Goal: Transaction & Acquisition: Purchase product/service

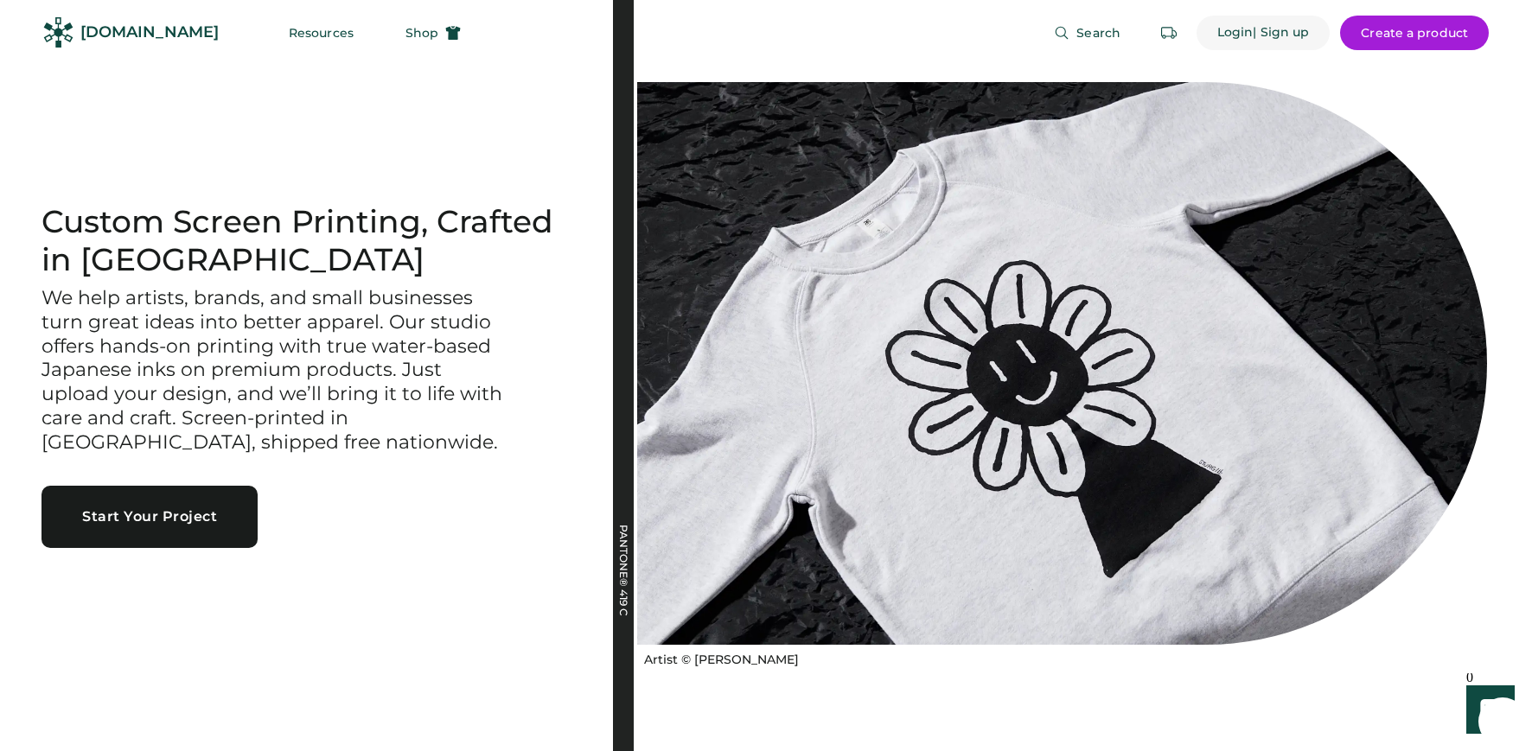
click at [1281, 34] on div "| Sign up" at bounding box center [1281, 32] width 56 height 17
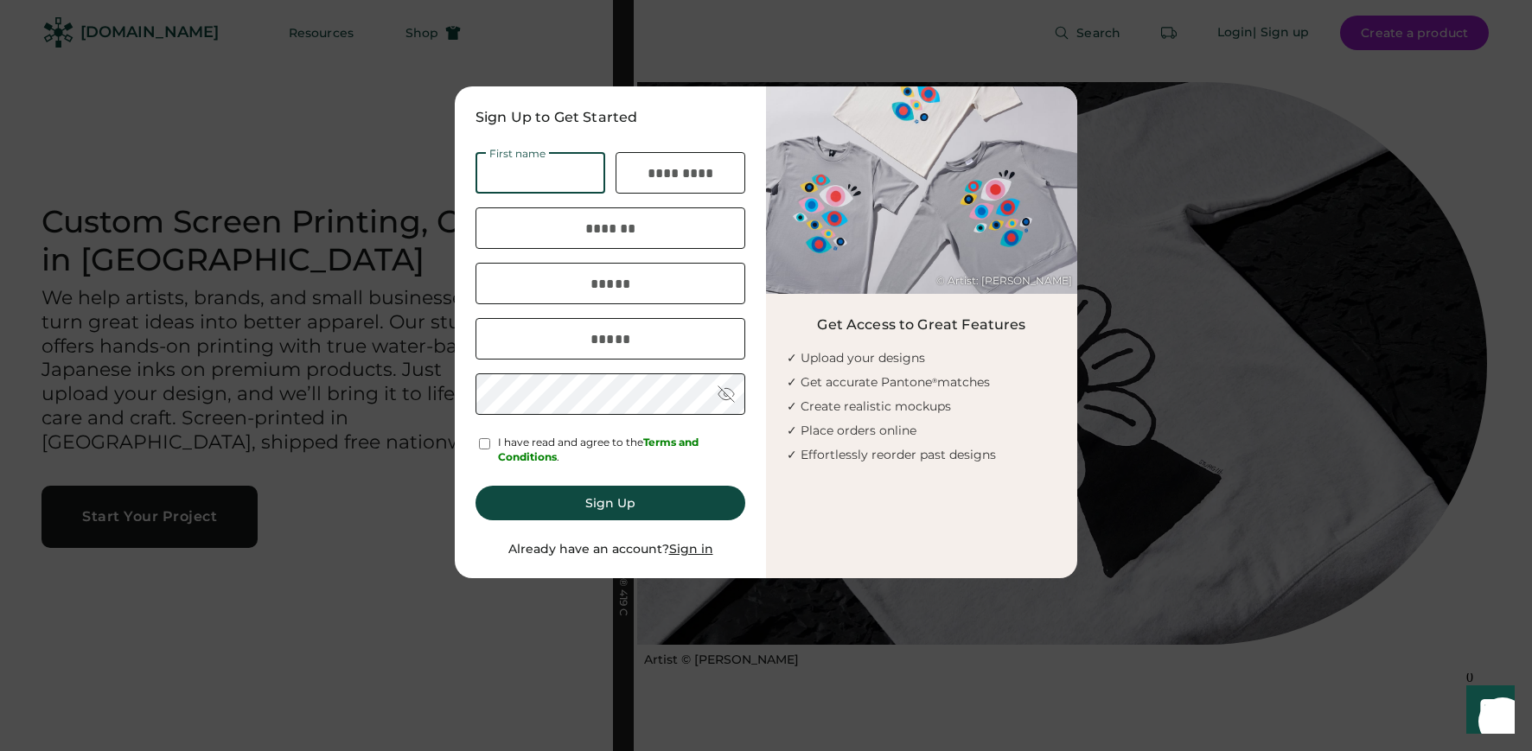
click at [521, 171] on input "input" at bounding box center [541, 173] width 130 height 42
type input "****"
type input "*******"
type input "**********"
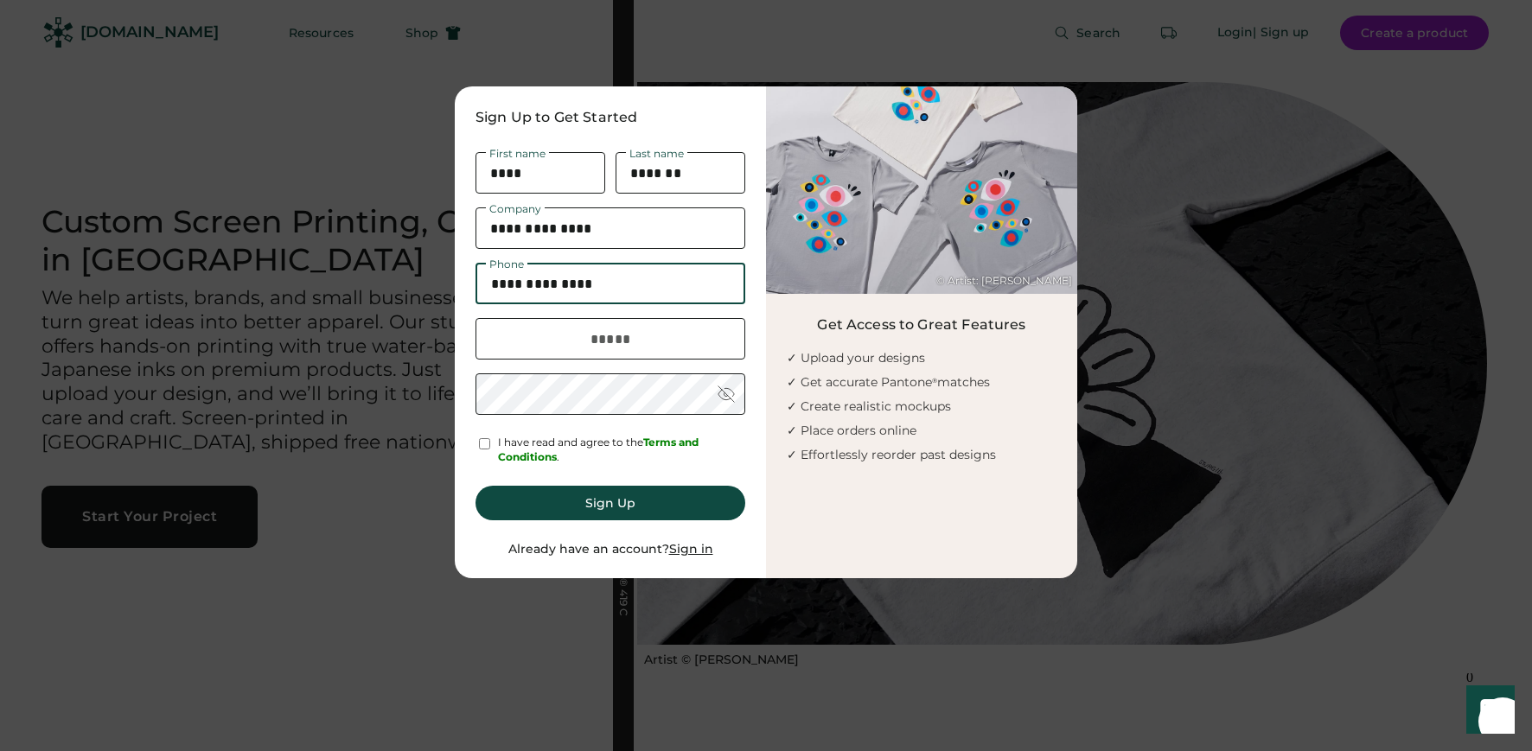
type input "**********"
type input "*"
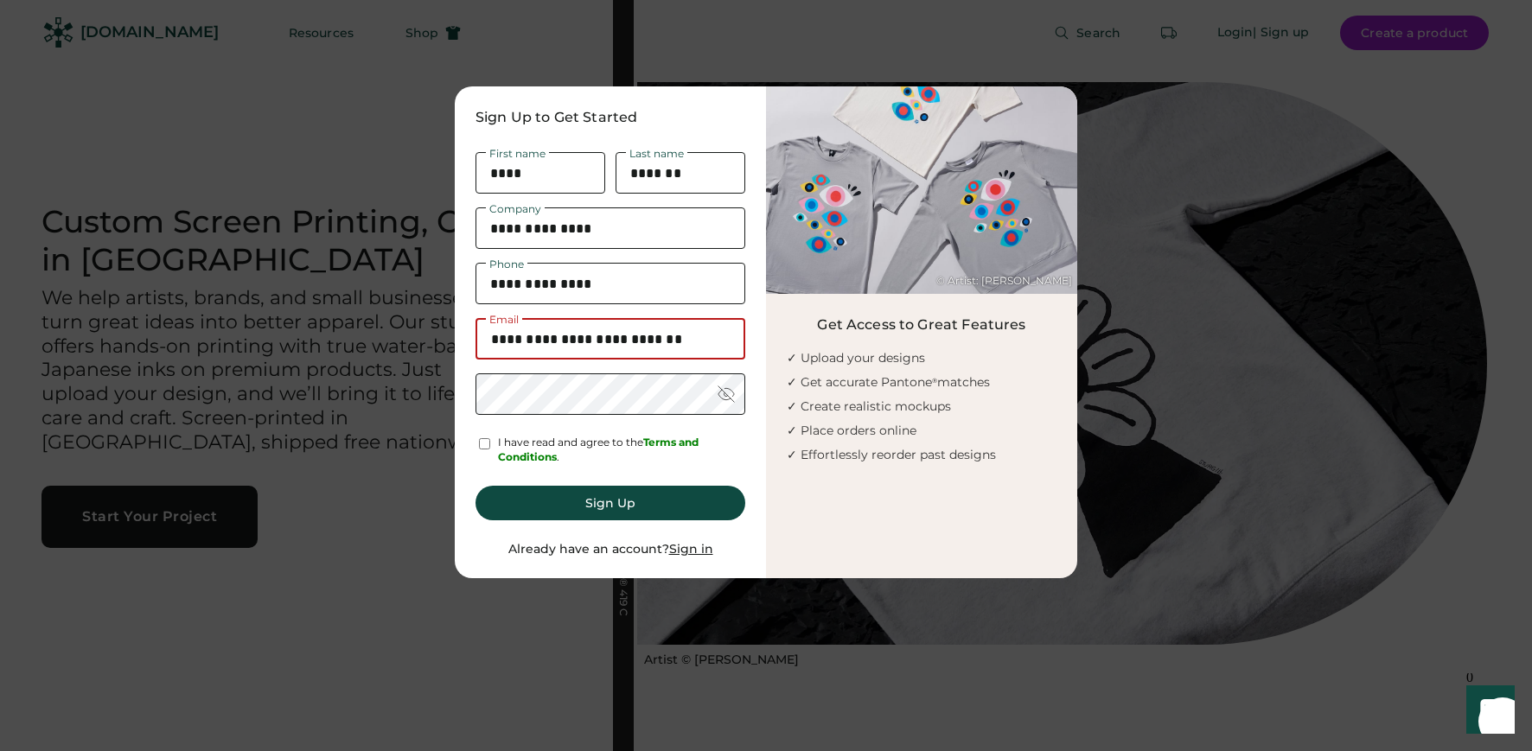
type input "**********"
type input "*******"
type input "**********"
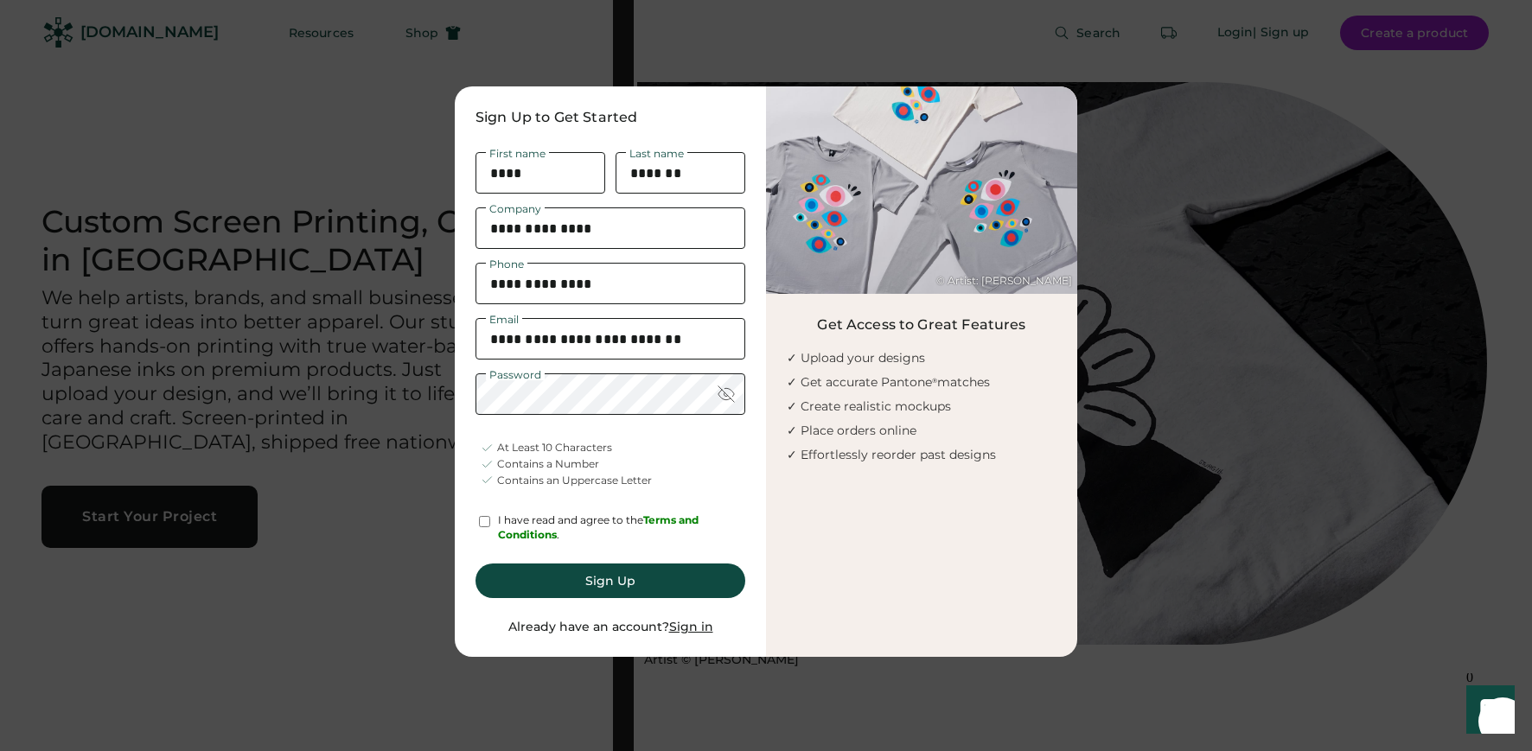
click at [715, 463] on div "At Least 10 Characters Contains a Number Contains an Uppercase Letter" at bounding box center [611, 464] width 270 height 57
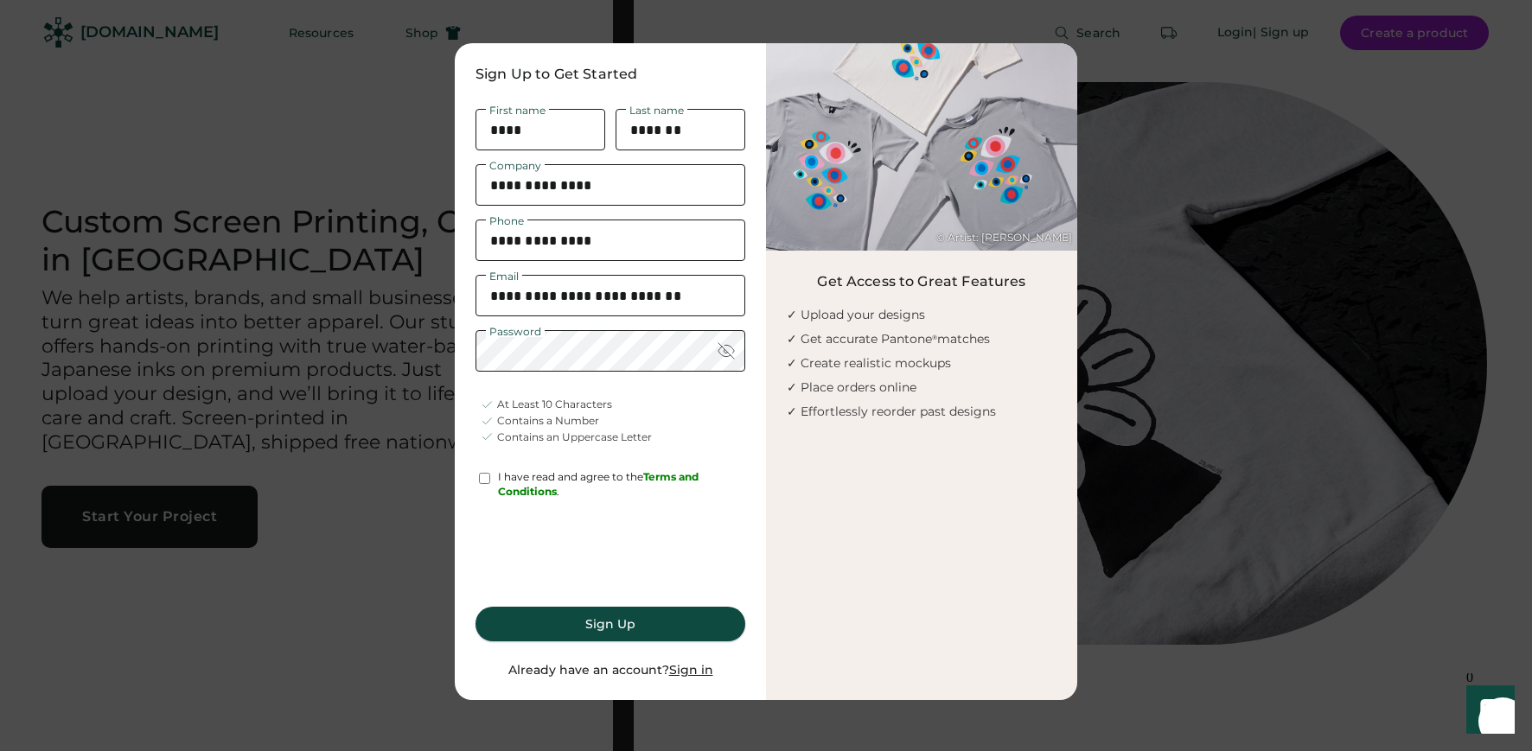
click at [611, 622] on button "Sign Up" at bounding box center [611, 624] width 270 height 35
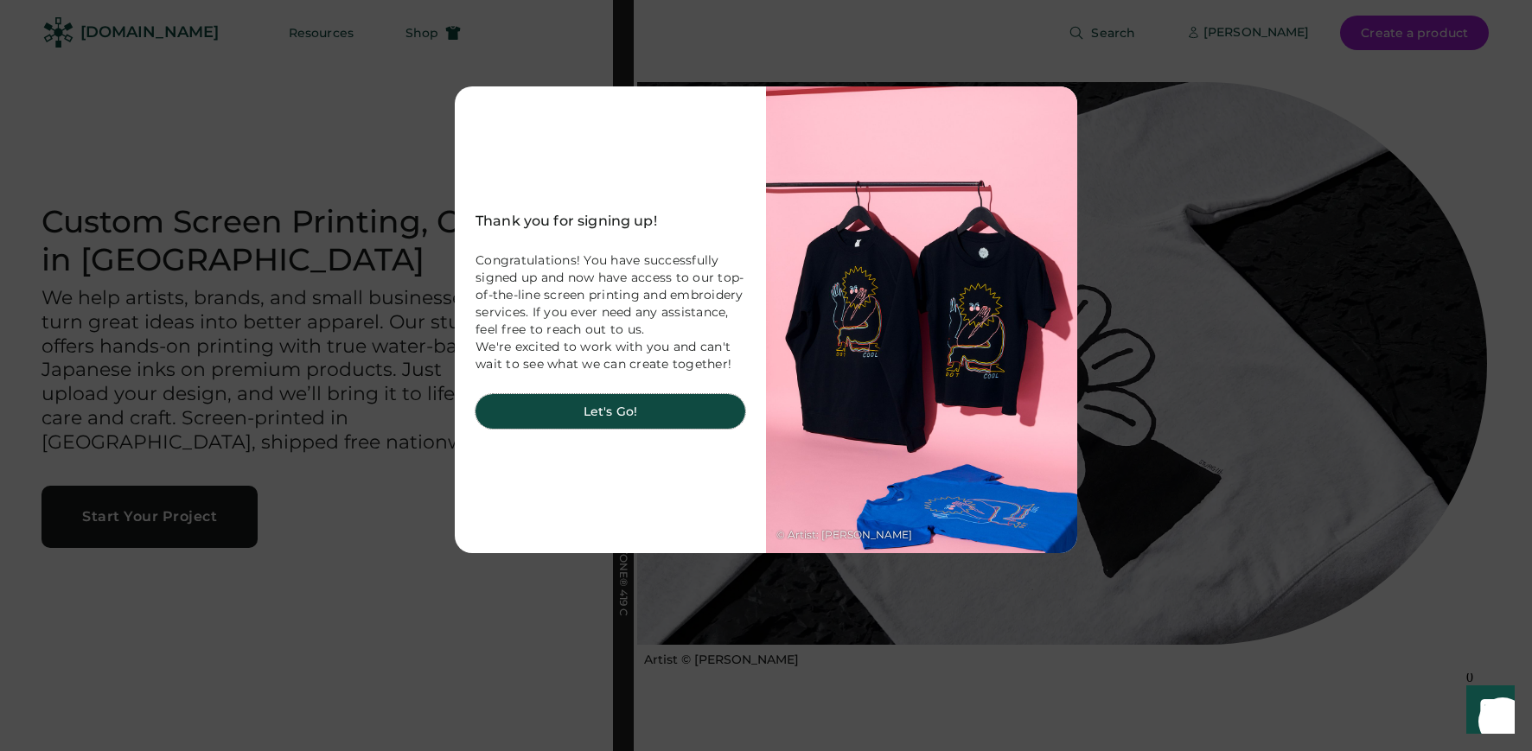
click at [581, 426] on button "Let's Go!" at bounding box center [611, 411] width 270 height 35
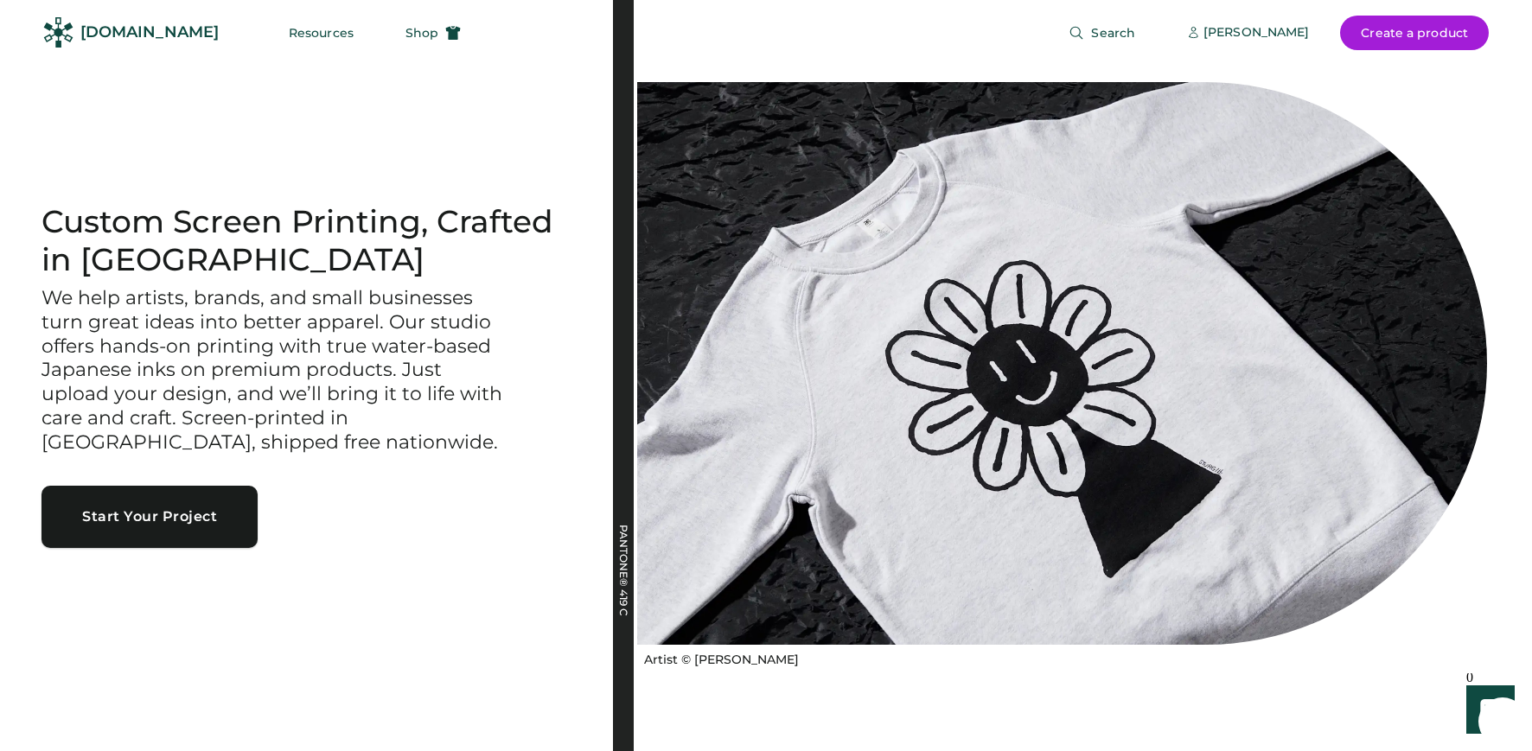
click at [186, 514] on button "Start Your Project" at bounding box center [150, 517] width 216 height 62
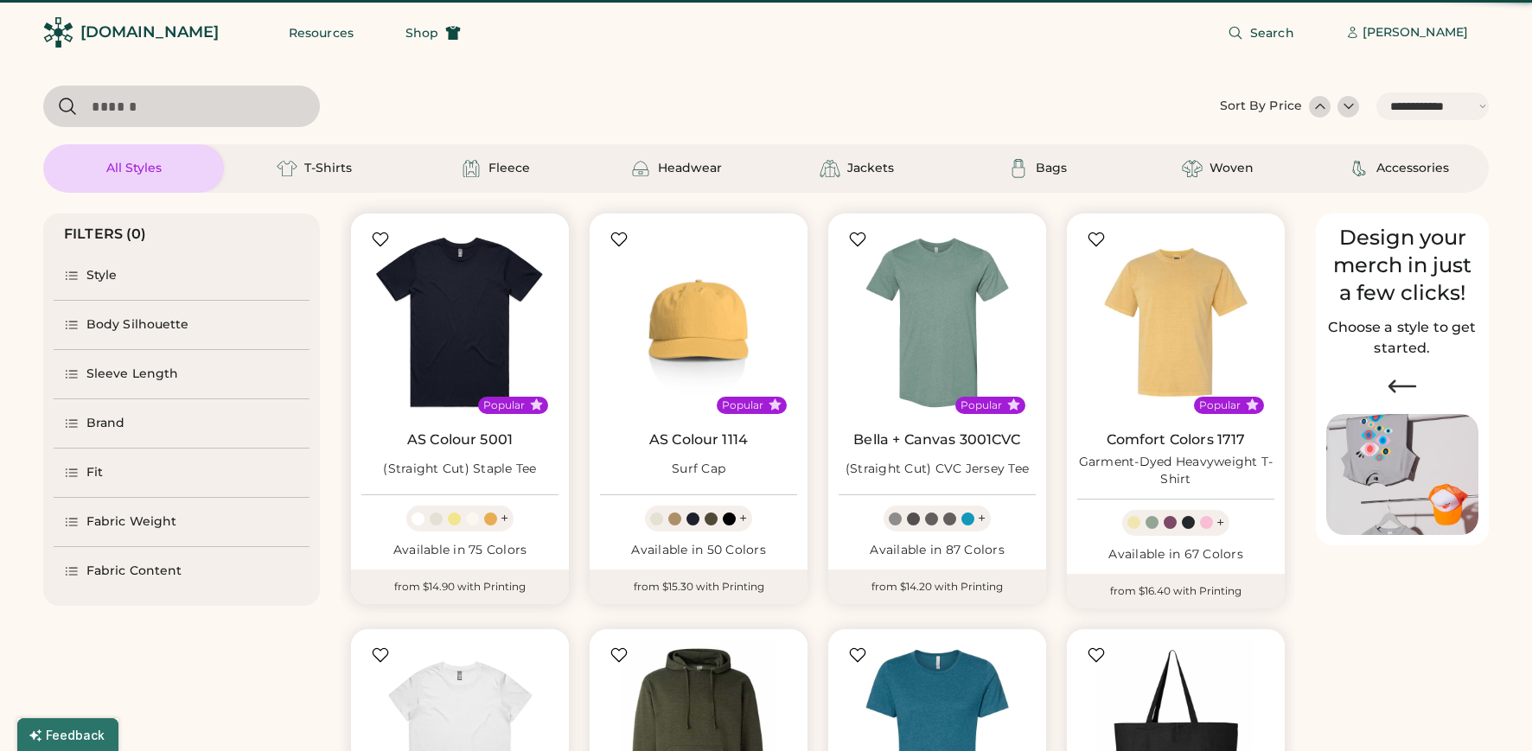
select select "*****"
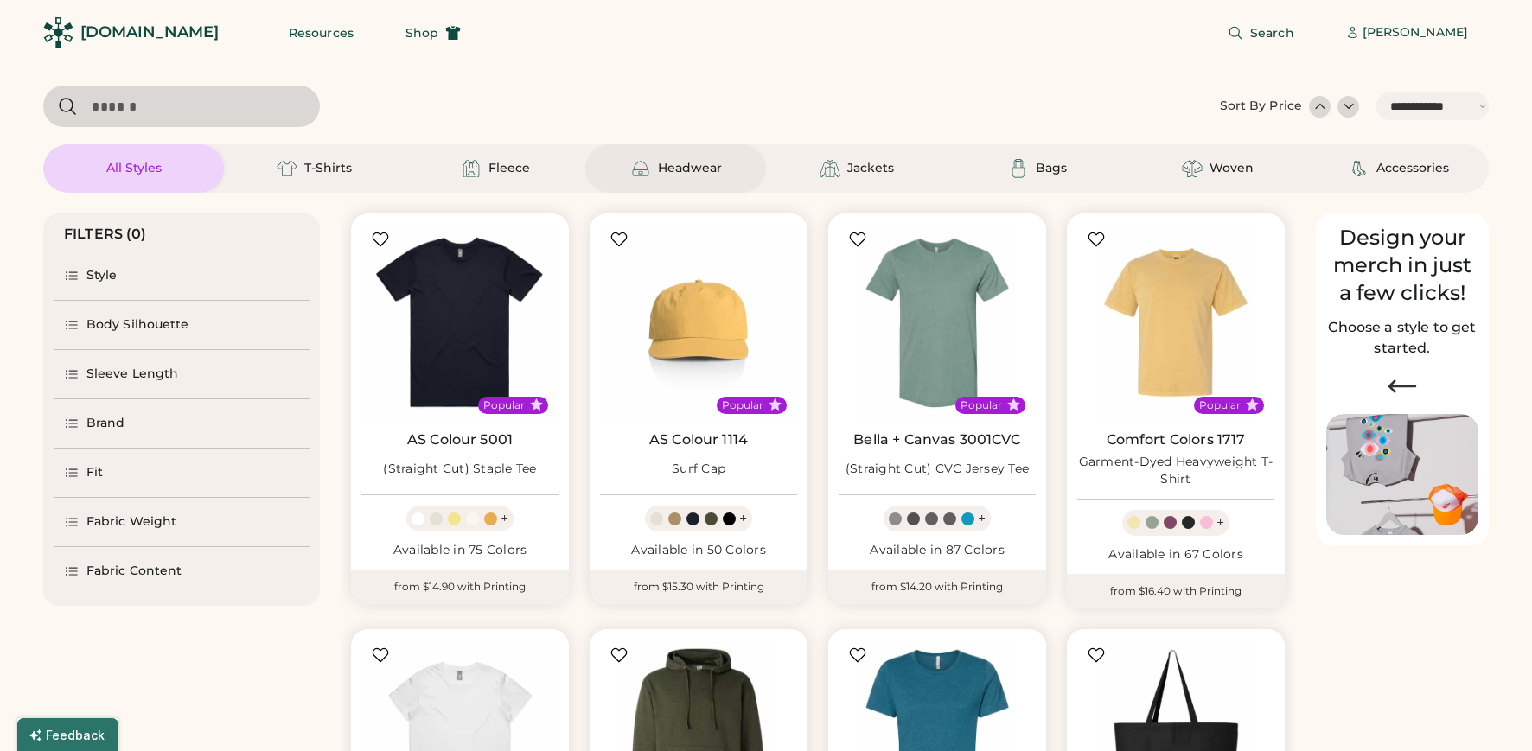
click at [718, 163] on div "Headwear" at bounding box center [690, 168] width 64 height 17
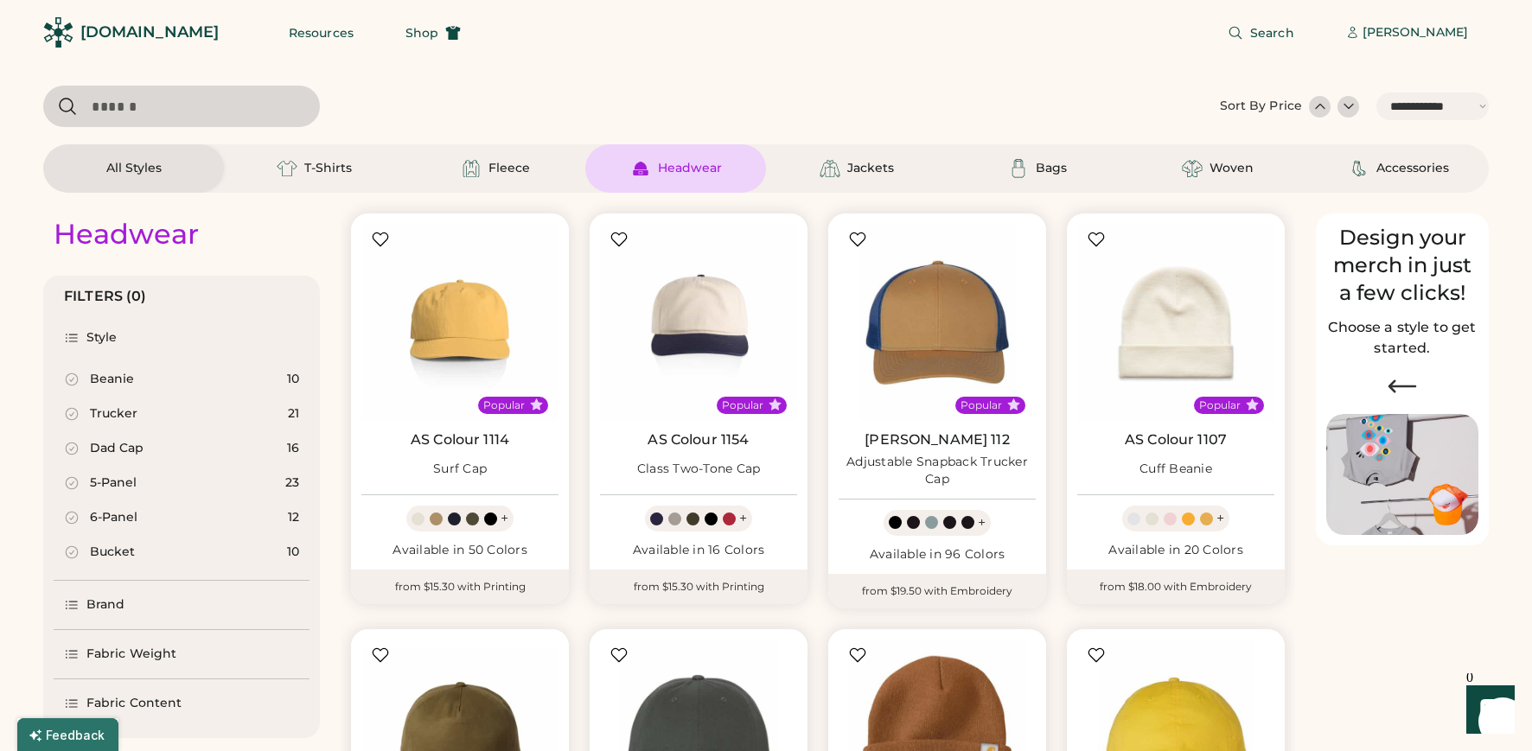
click at [184, 412] on div "Trucker 21" at bounding box center [182, 414] width 256 height 35
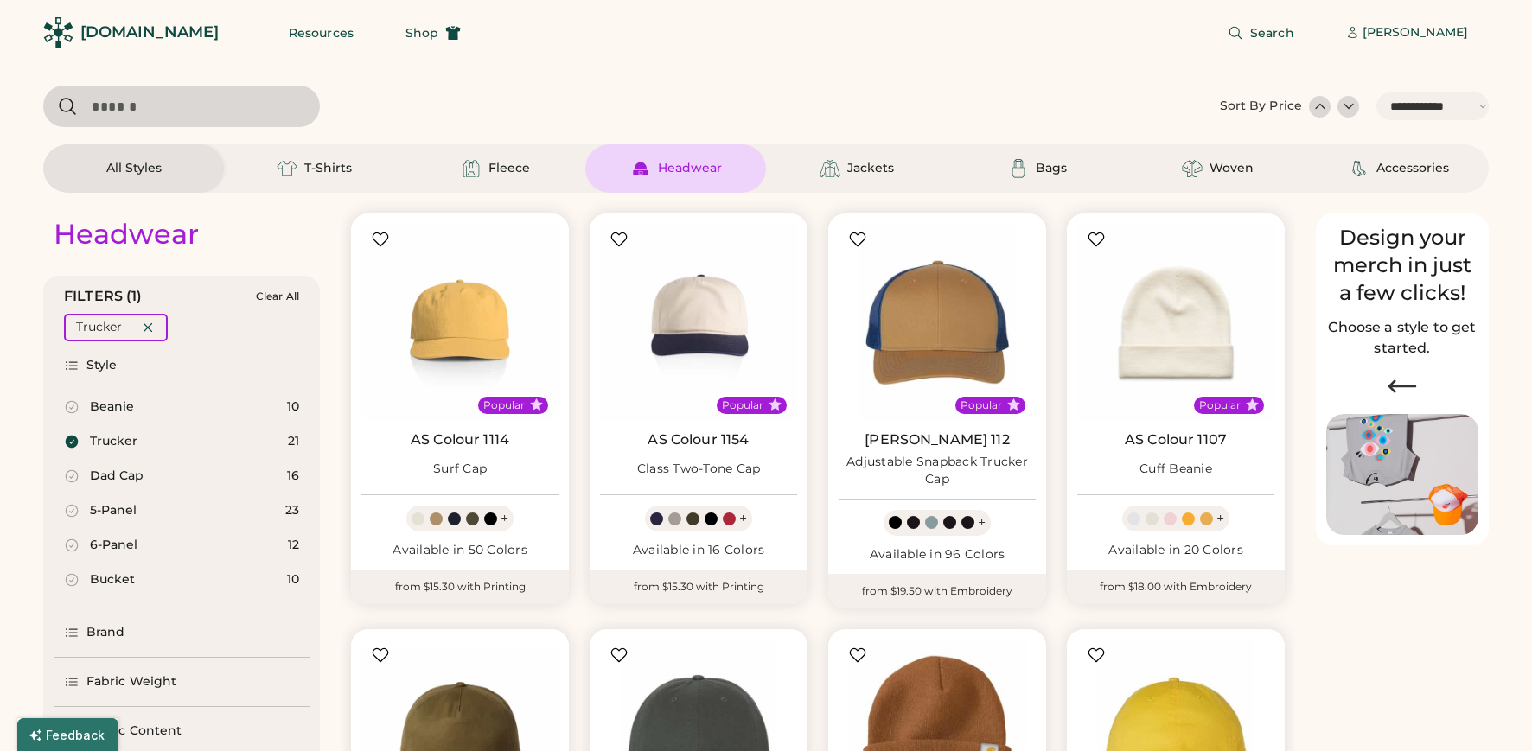
select select "*"
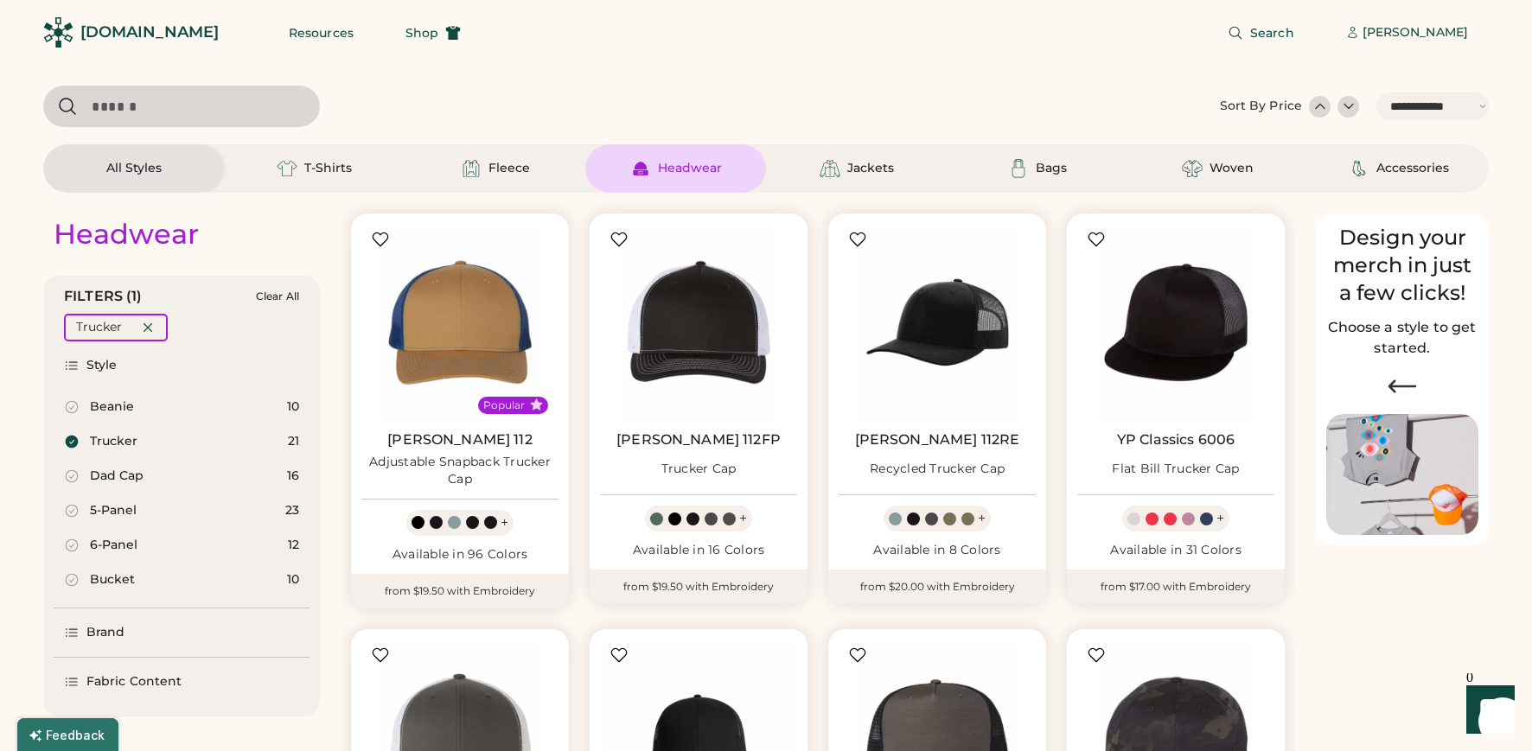
scroll to position [311, 0]
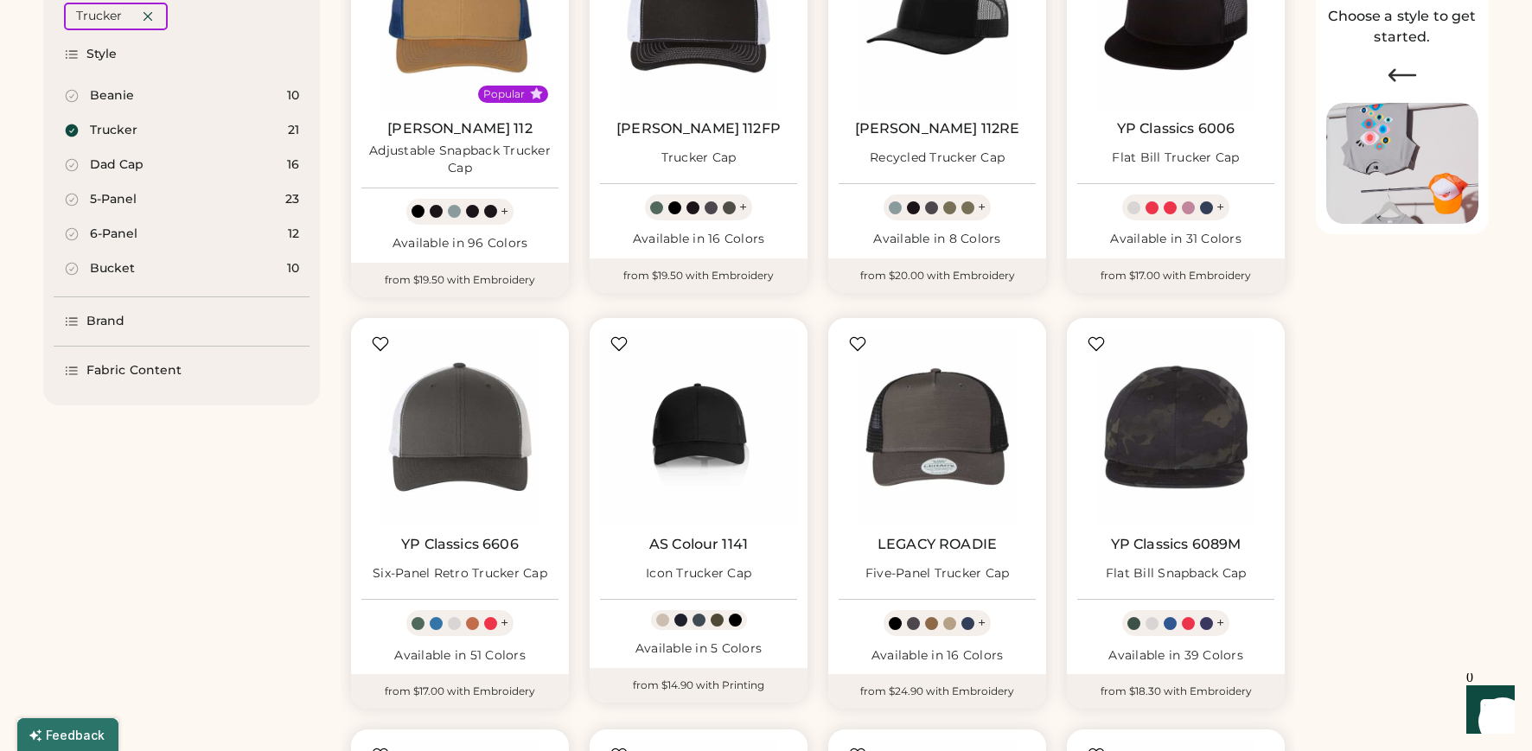
select select "*****"
select select "*"
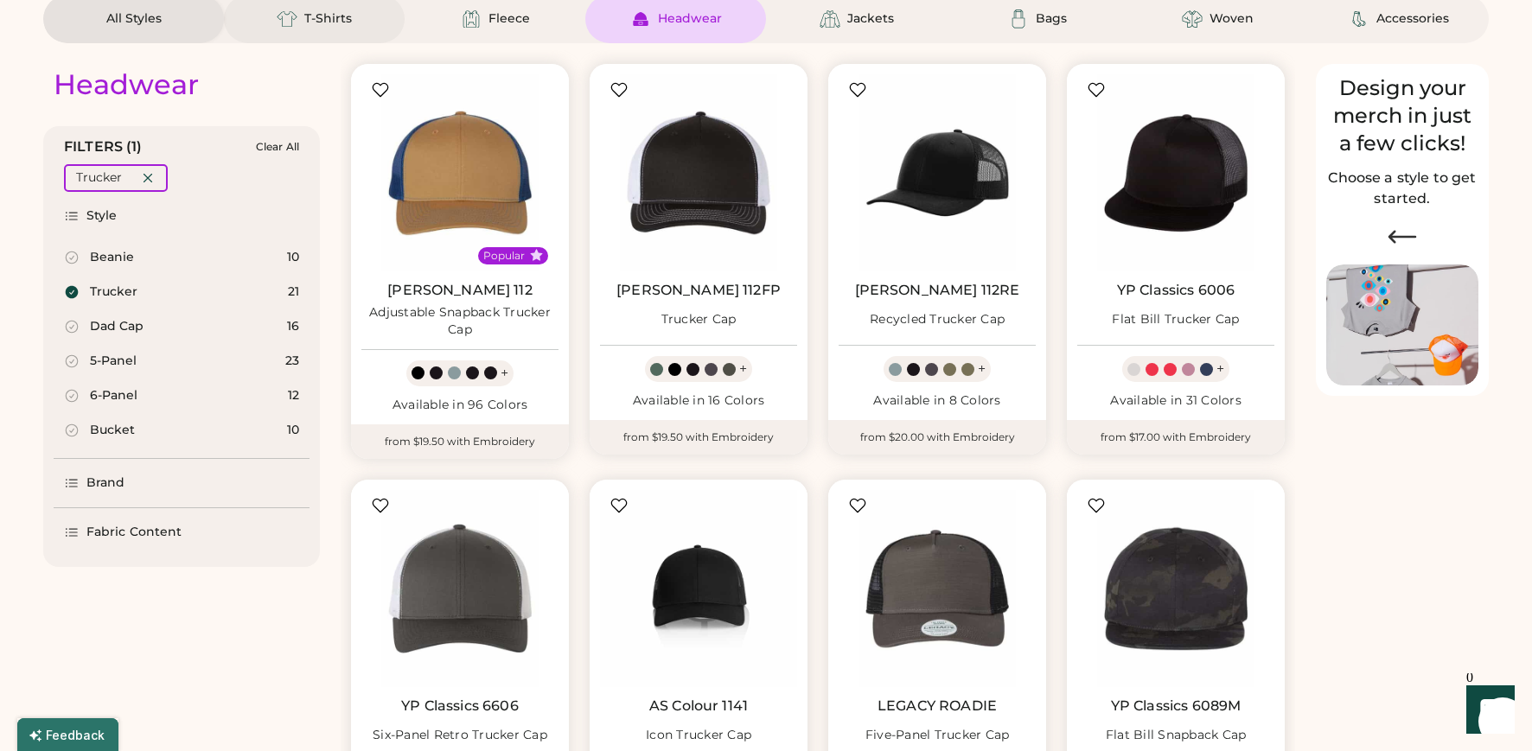
scroll to position [233, 0]
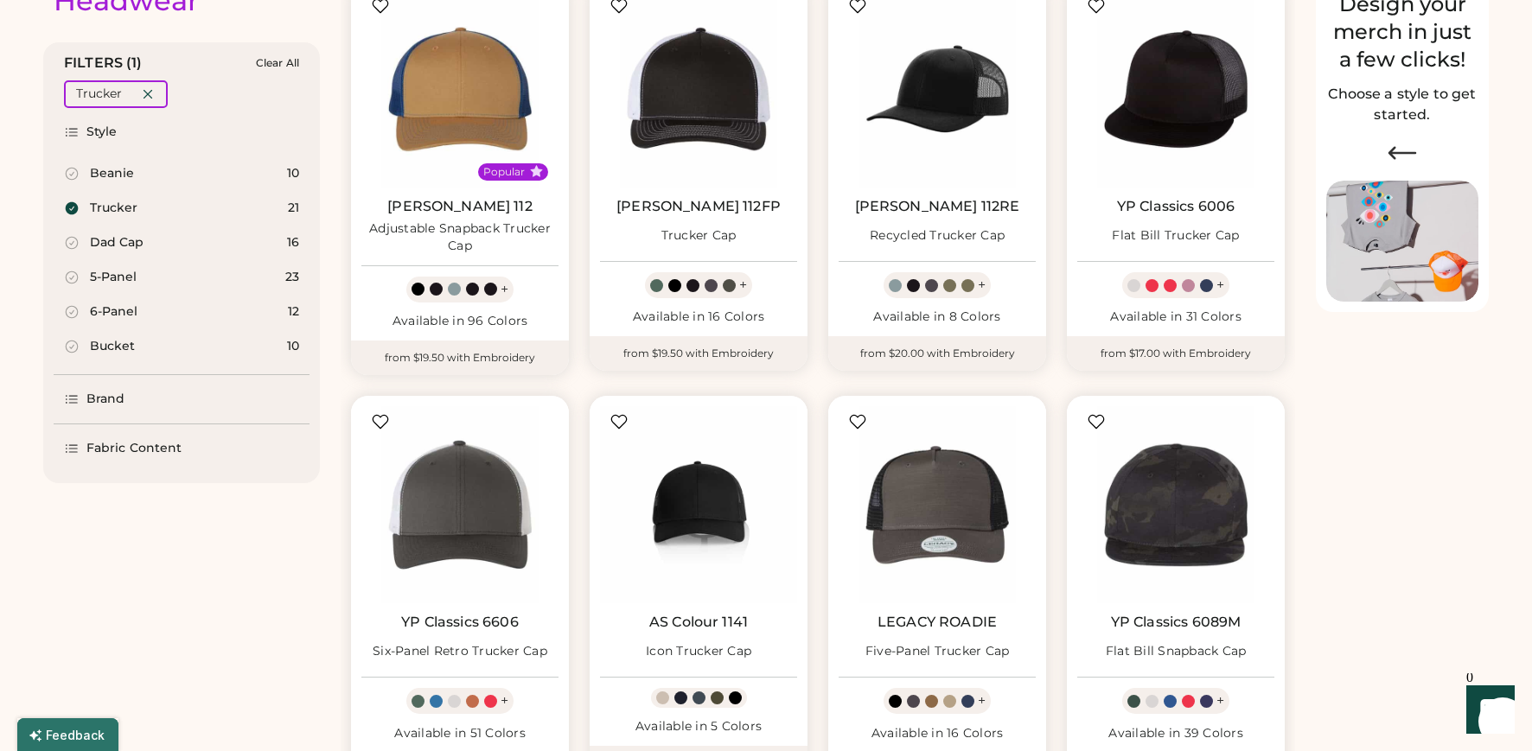
click at [113, 397] on div "Brand" at bounding box center [105, 399] width 39 height 17
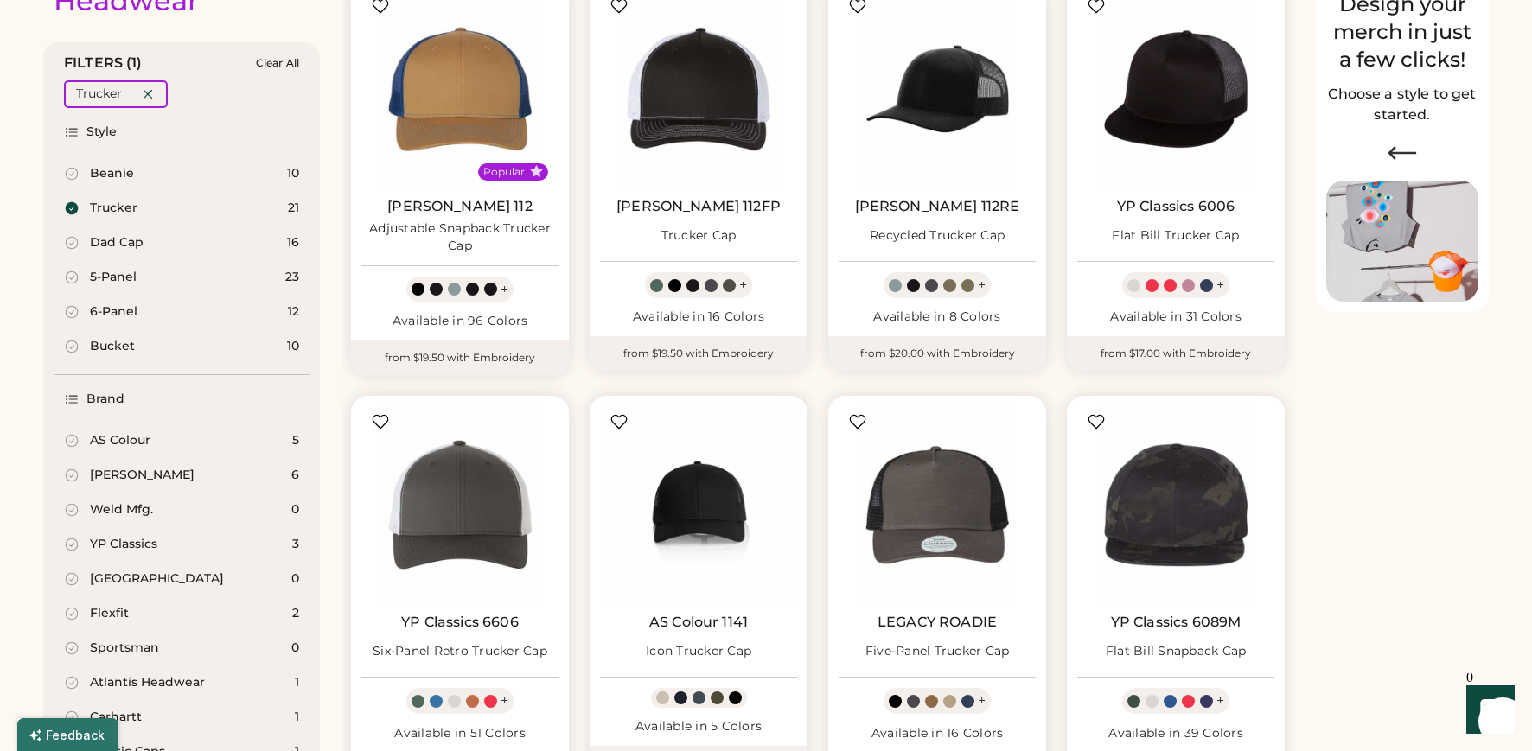
click at [75, 203] on icon at bounding box center [72, 208] width 13 height 13
select select "*"
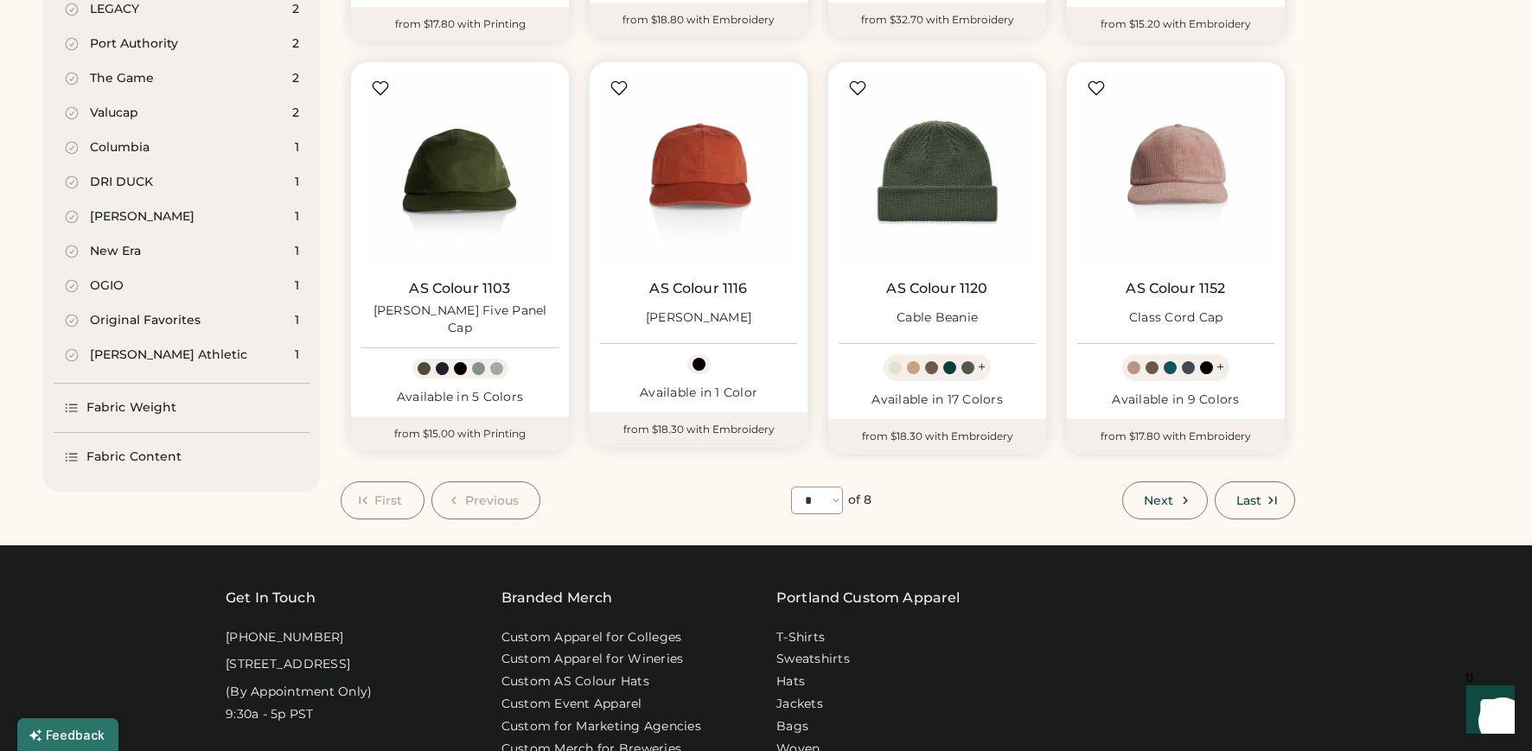
scroll to position [991, 0]
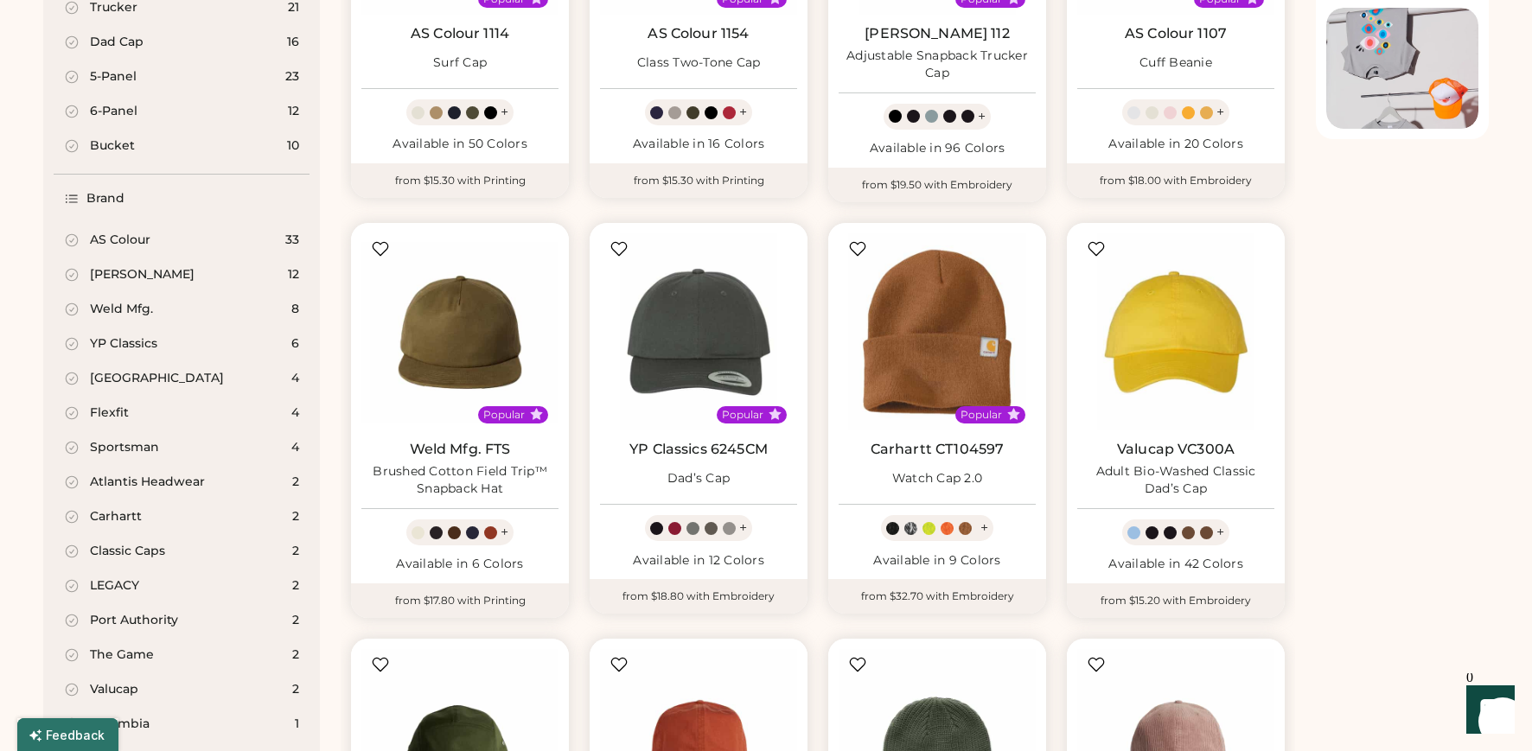
click at [121, 278] on div "Richardson" at bounding box center [142, 274] width 105 height 17
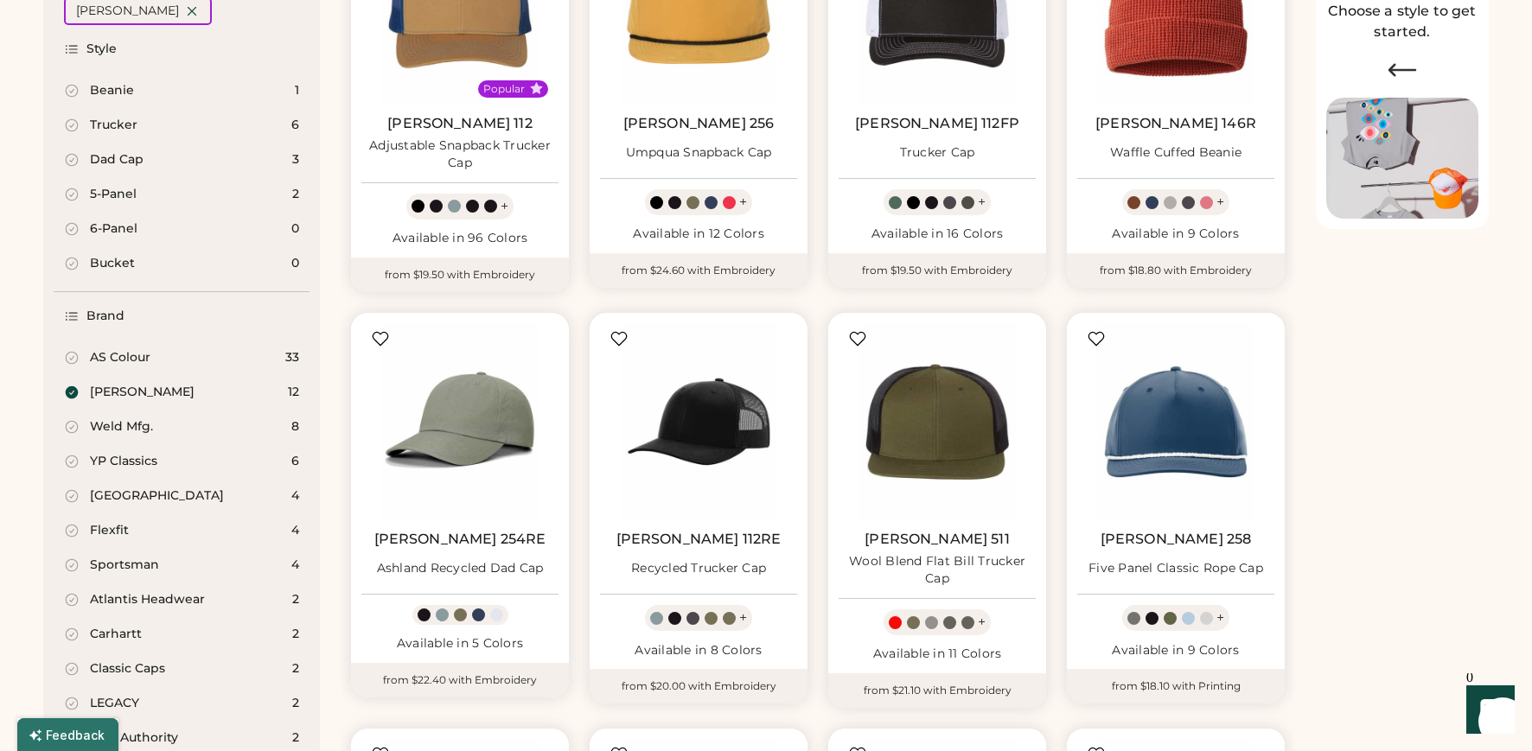
scroll to position [324, 0]
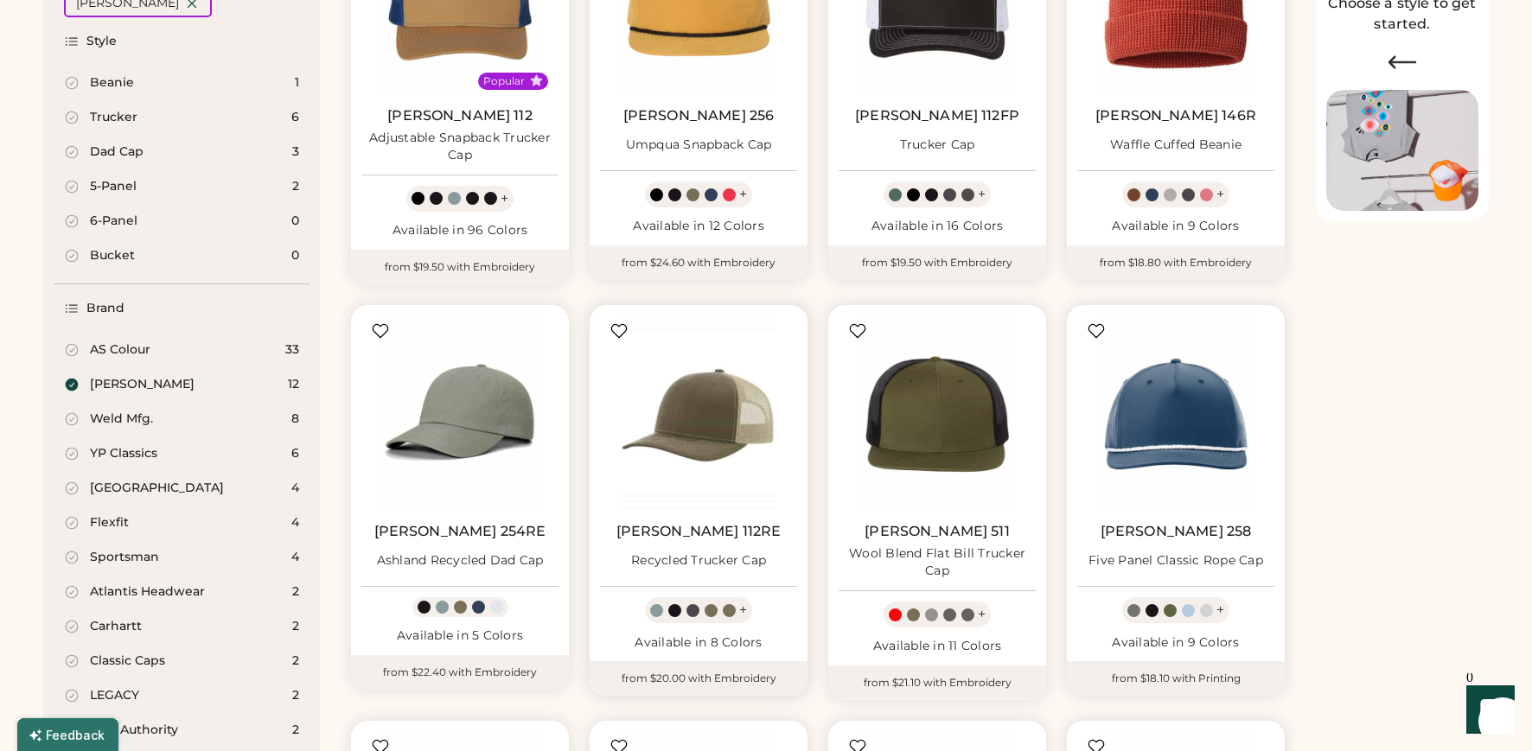
click at [729, 422] on img at bounding box center [698, 414] width 197 height 197
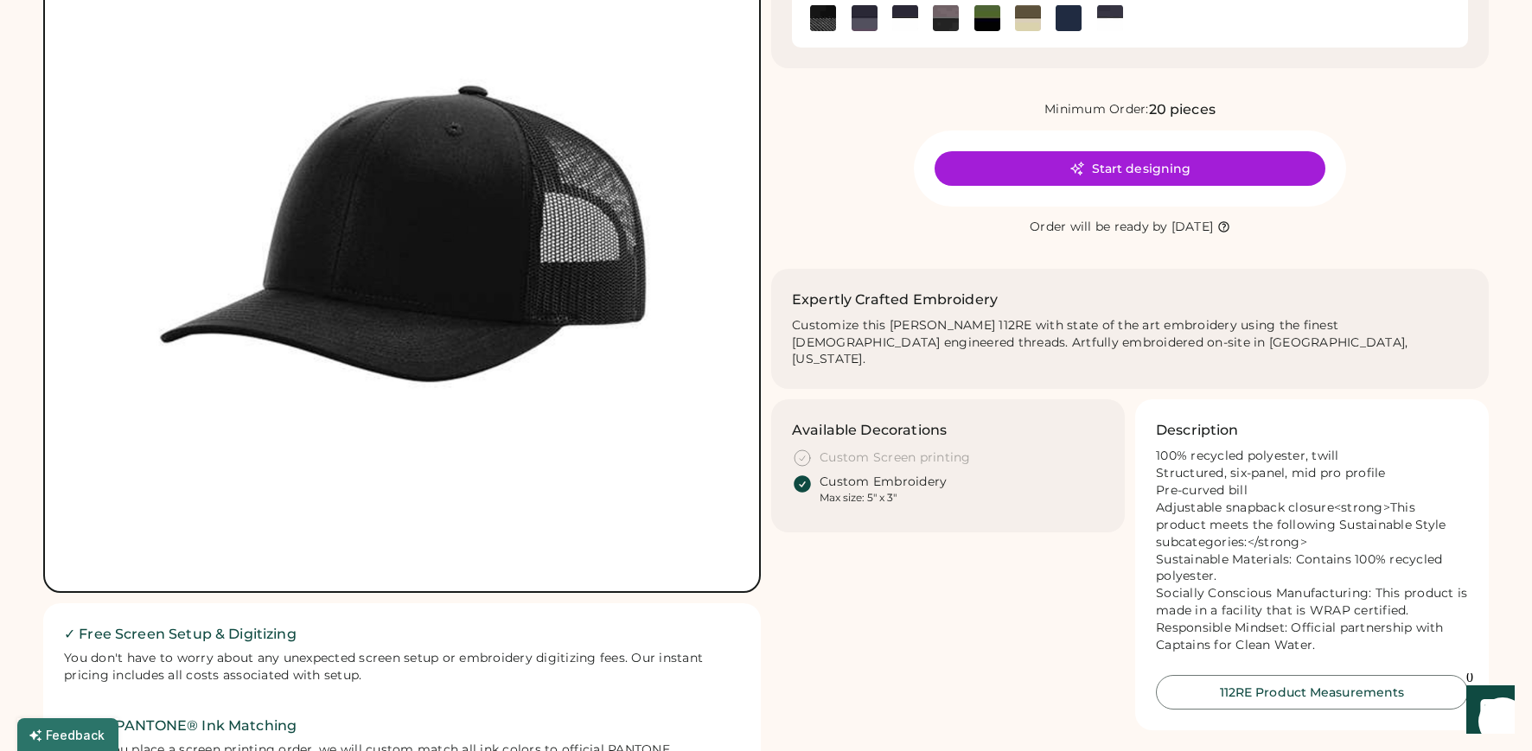
scroll to position [246, 0]
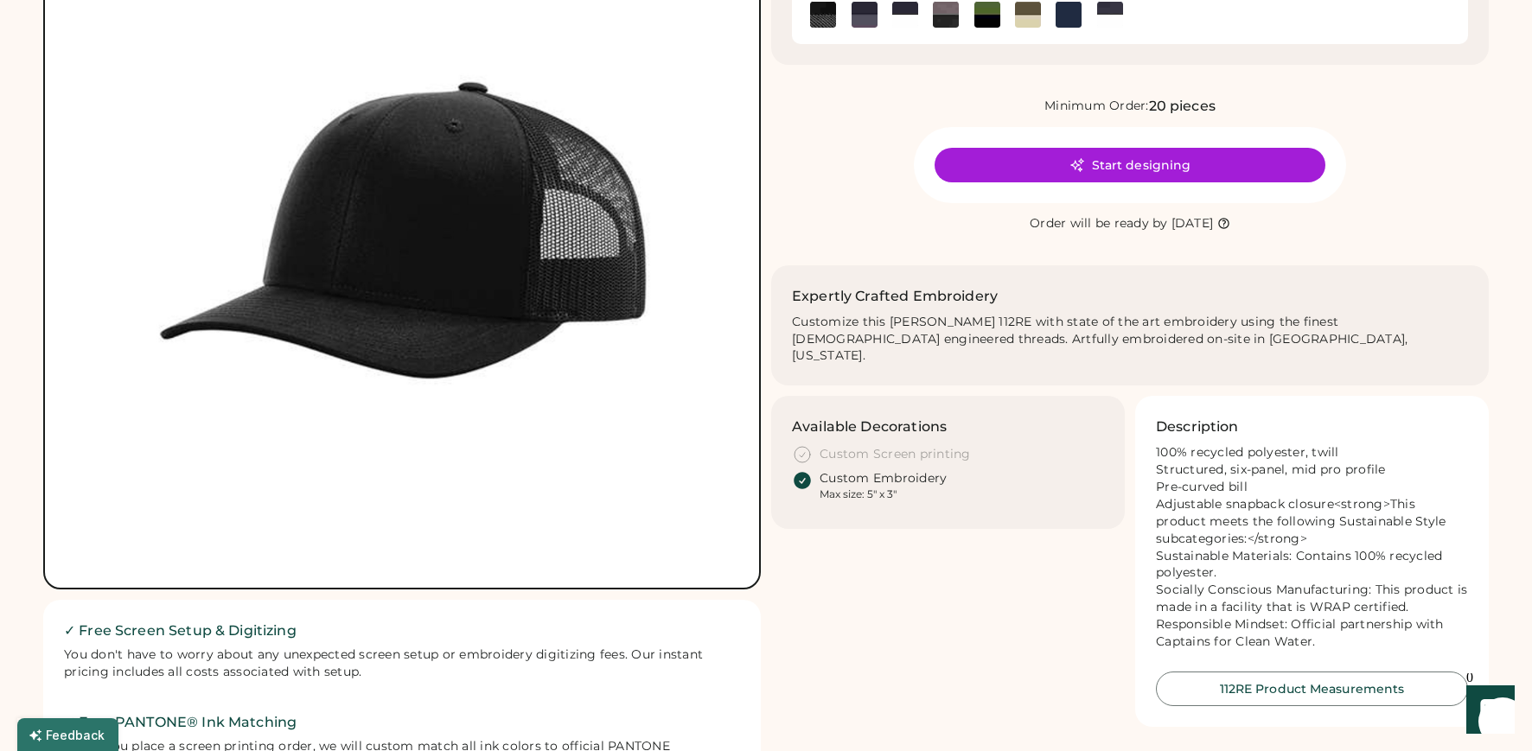
click at [803, 444] on icon at bounding box center [802, 454] width 21 height 21
click at [804, 444] on icon at bounding box center [802, 454] width 21 height 21
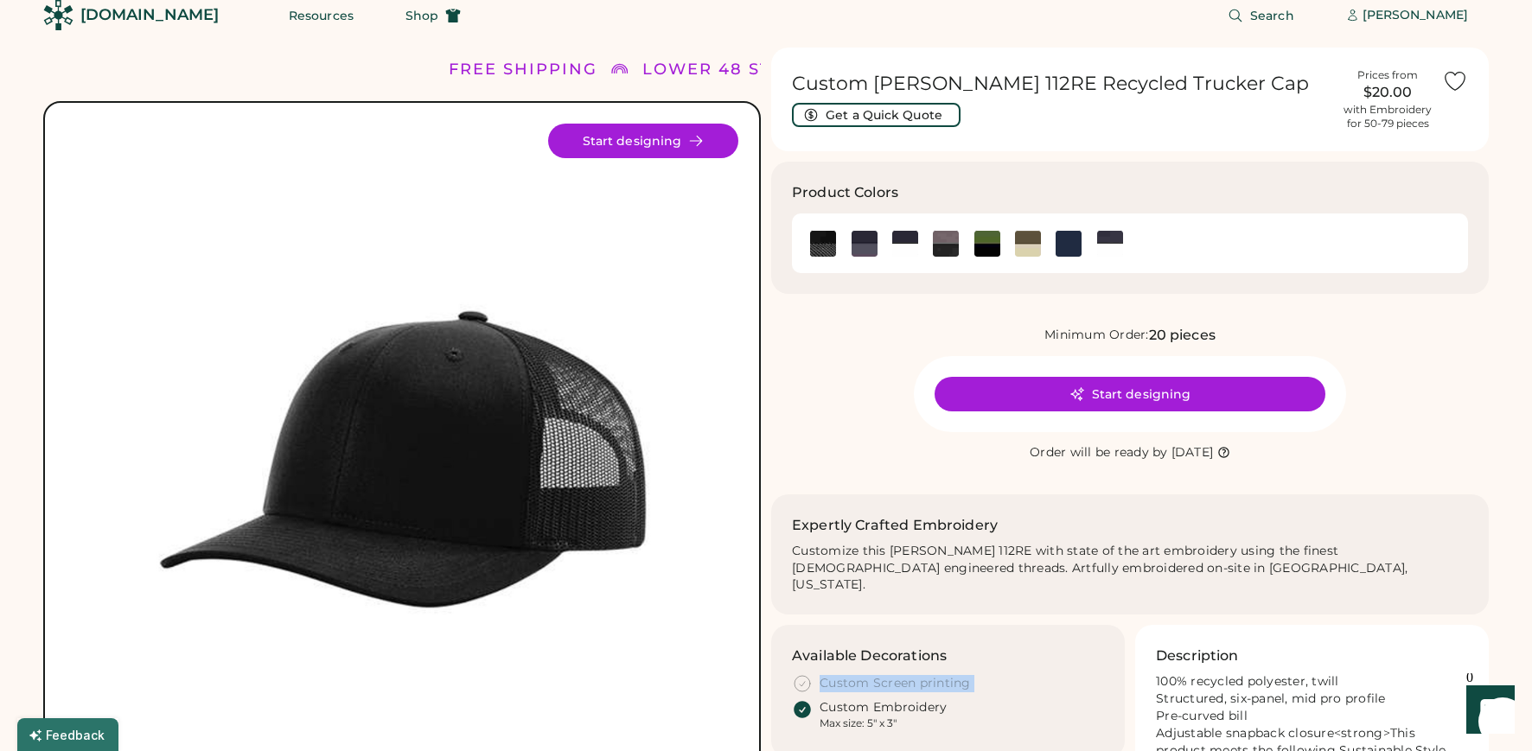
scroll to position [0, 0]
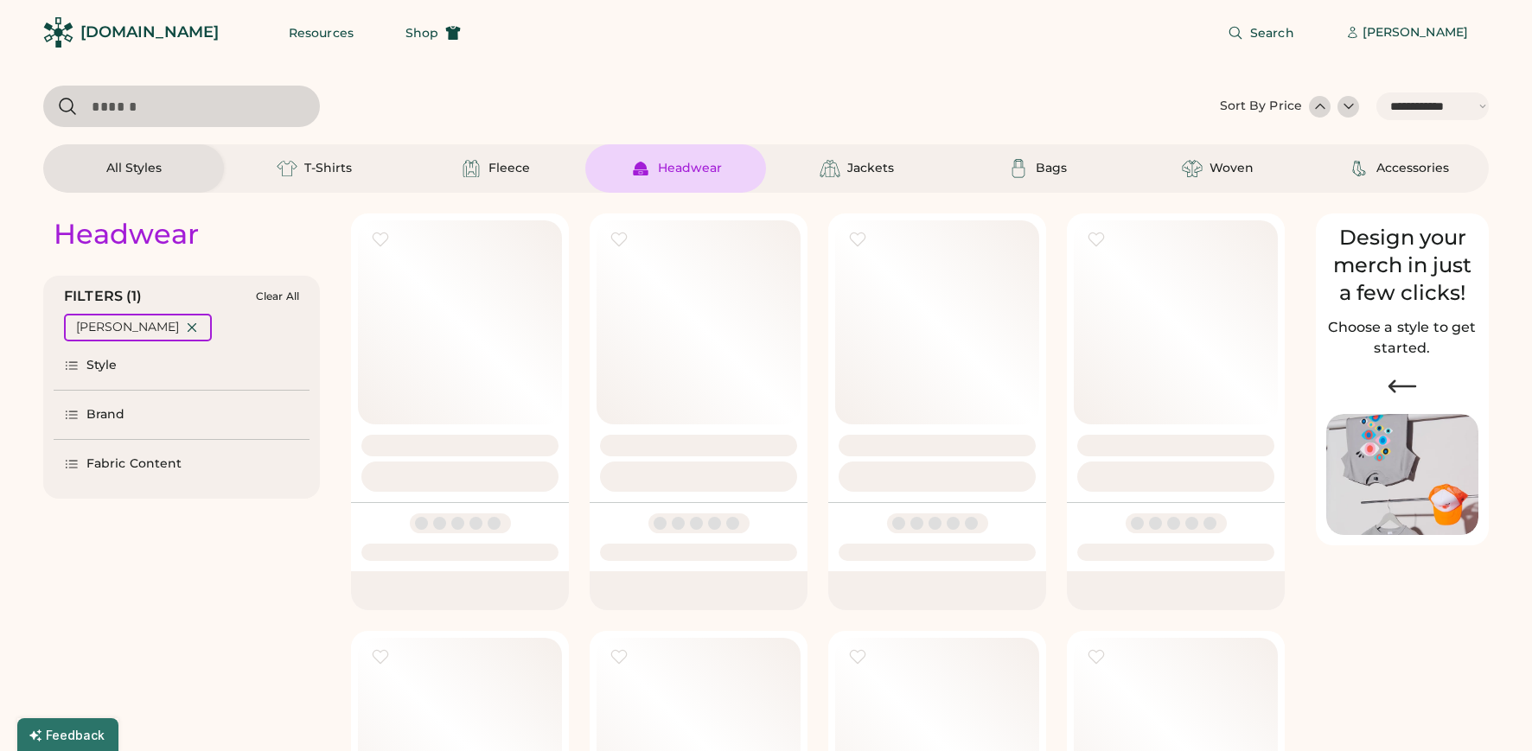
select select "*****"
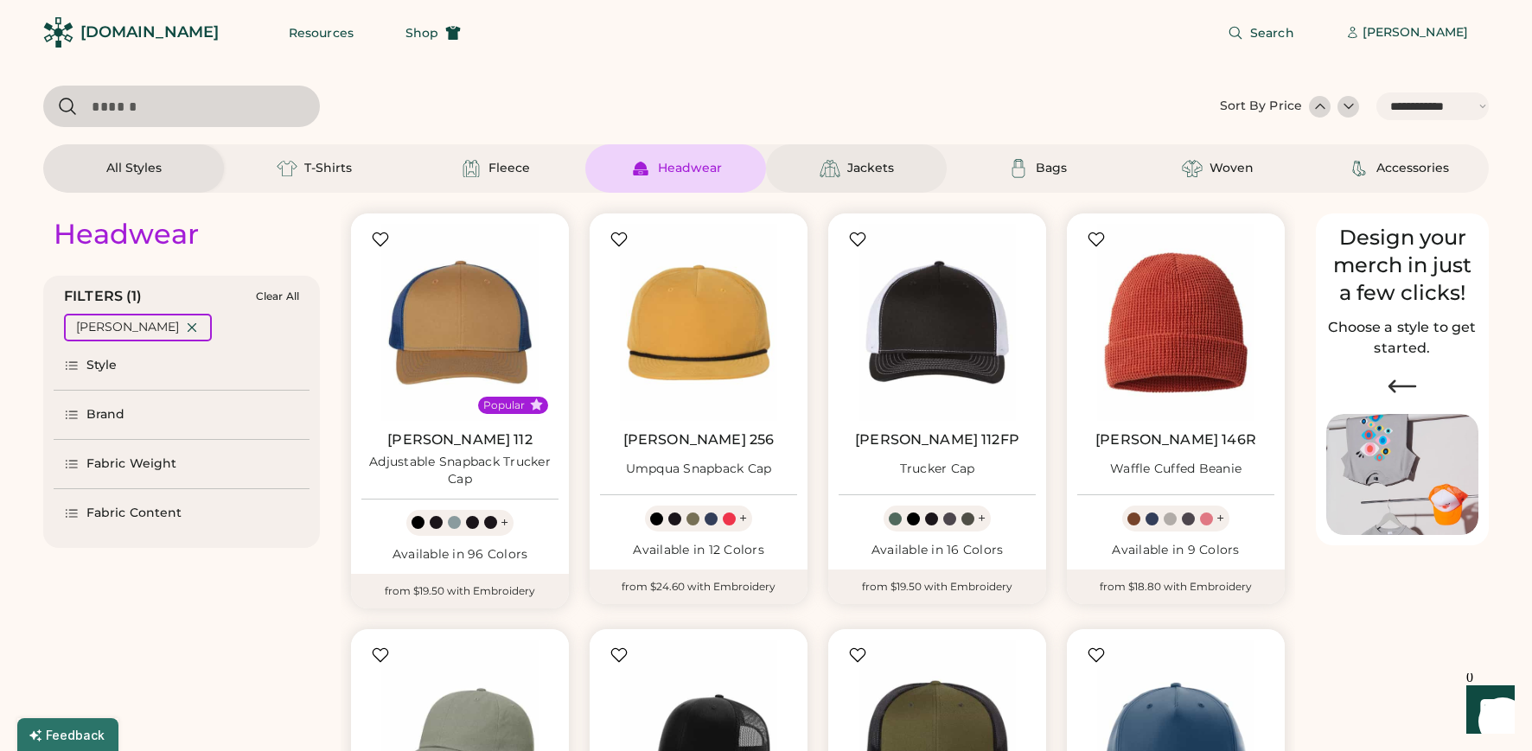
click at [813, 169] on div "Jackets" at bounding box center [856, 168] width 181 height 48
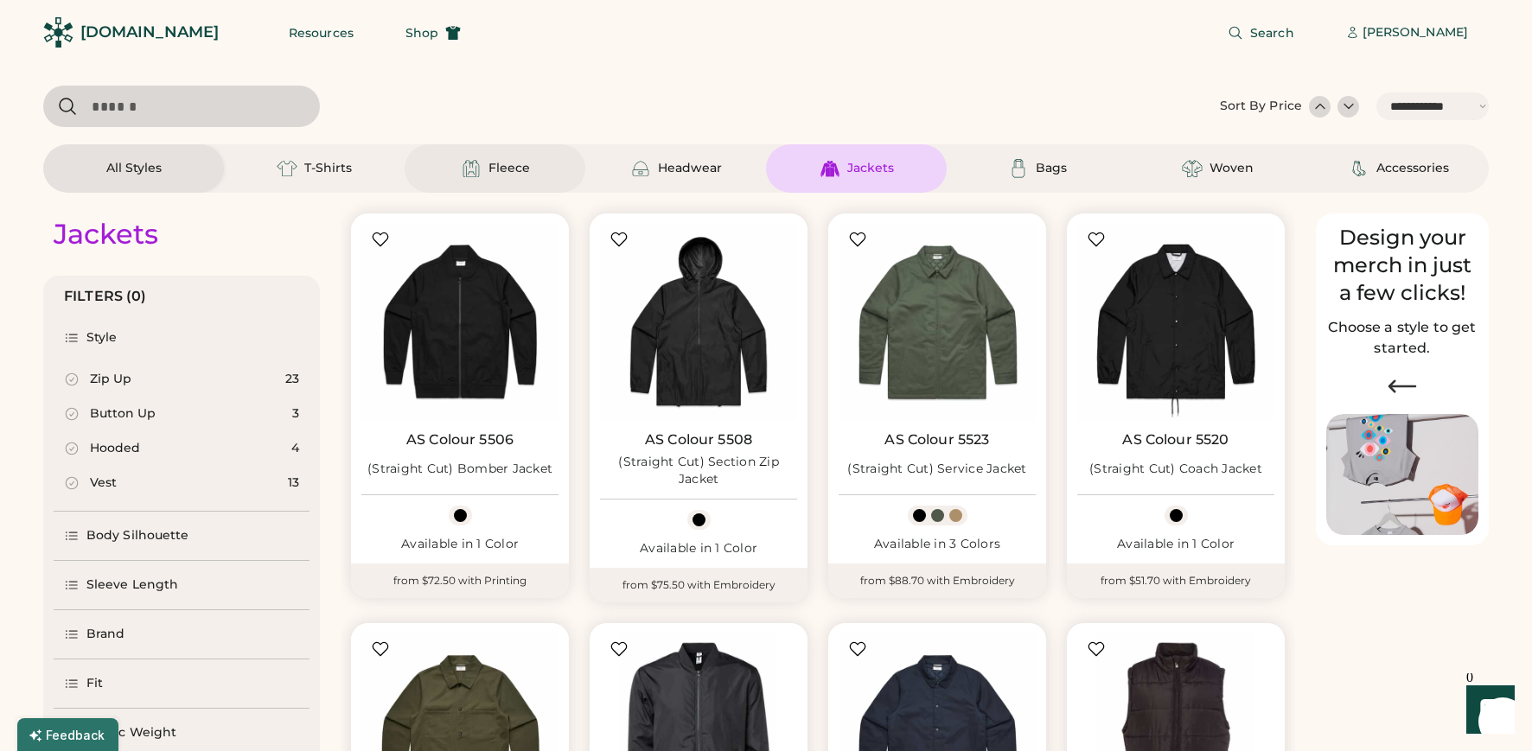
click at [544, 156] on div "Fleece" at bounding box center [495, 168] width 181 height 48
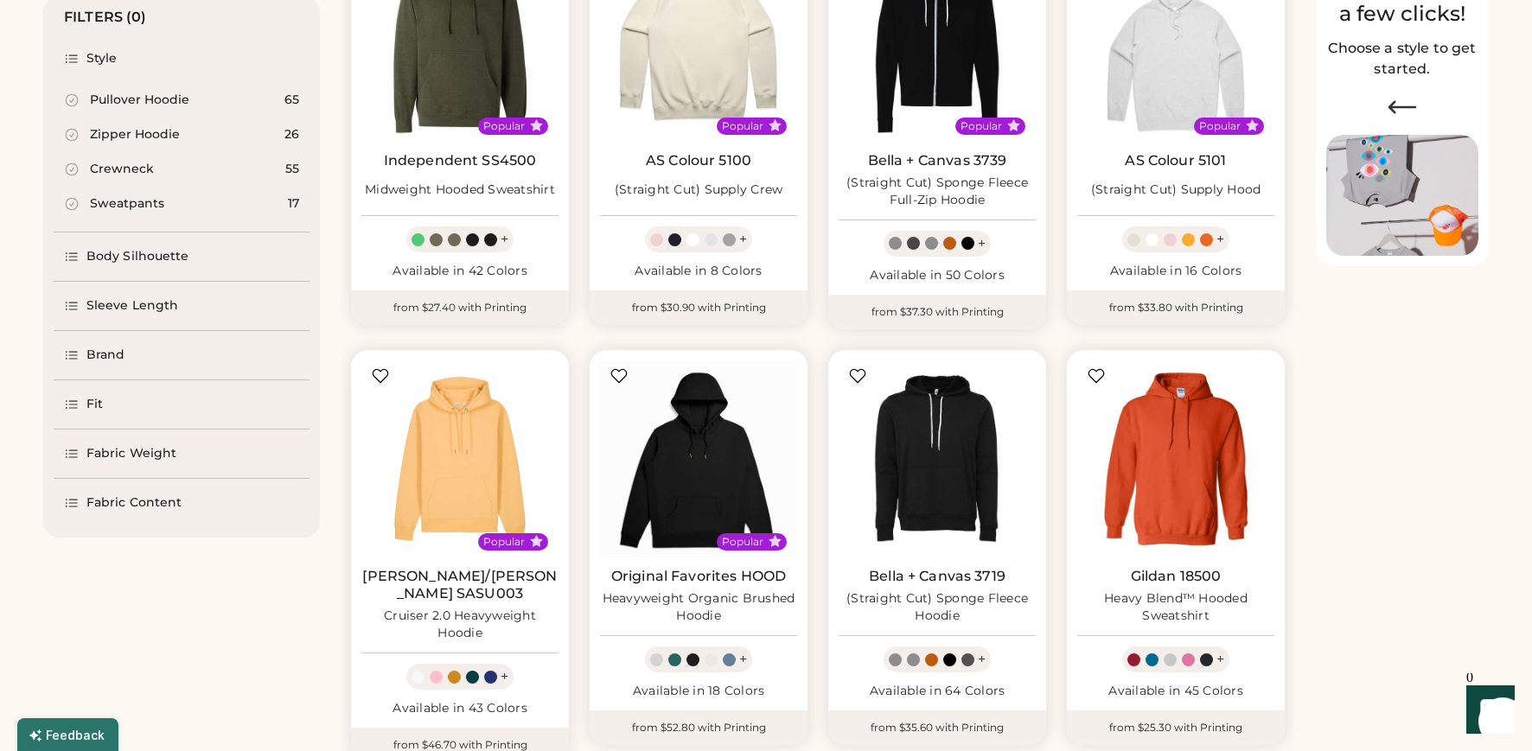
scroll to position [306, 0]
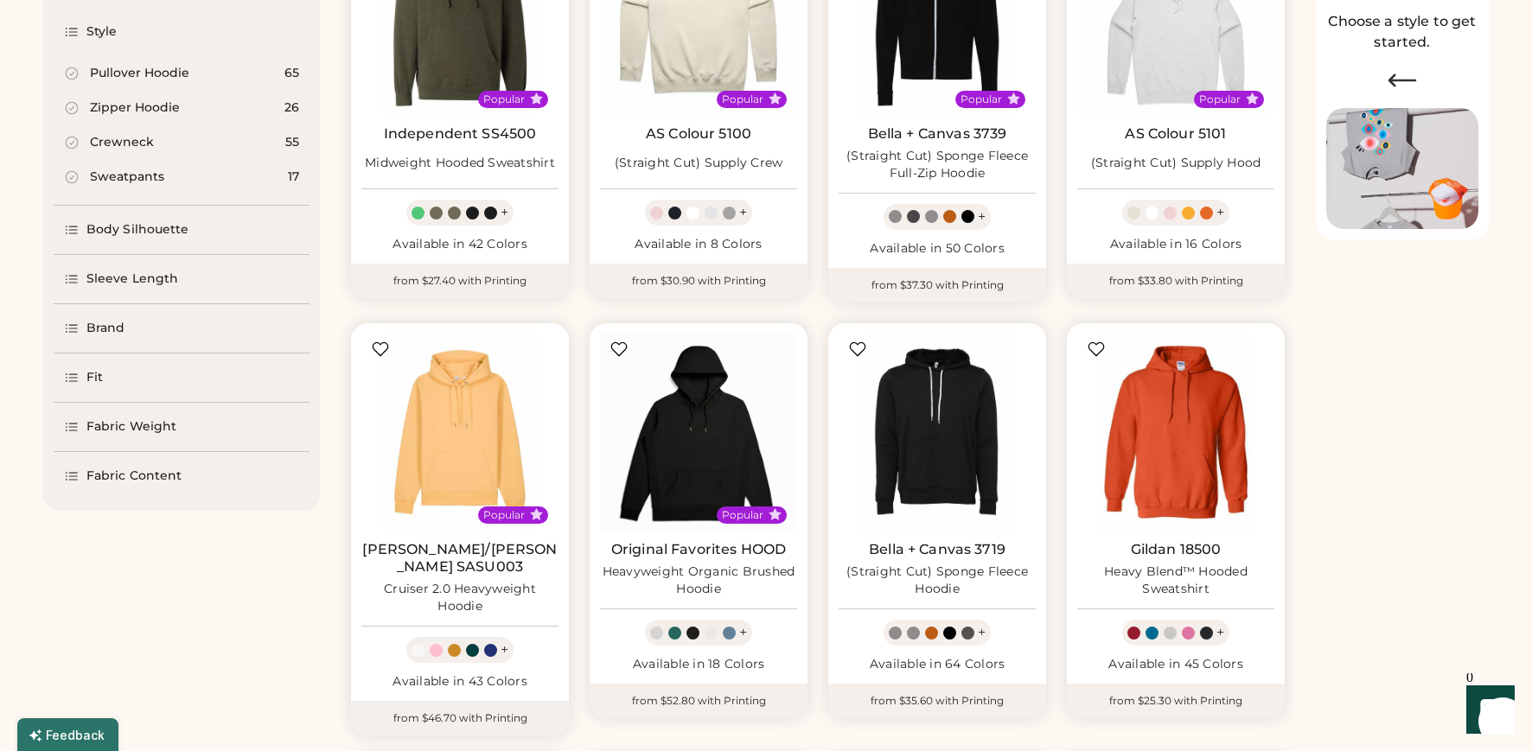
click at [125, 344] on div "Brand" at bounding box center [182, 328] width 256 height 48
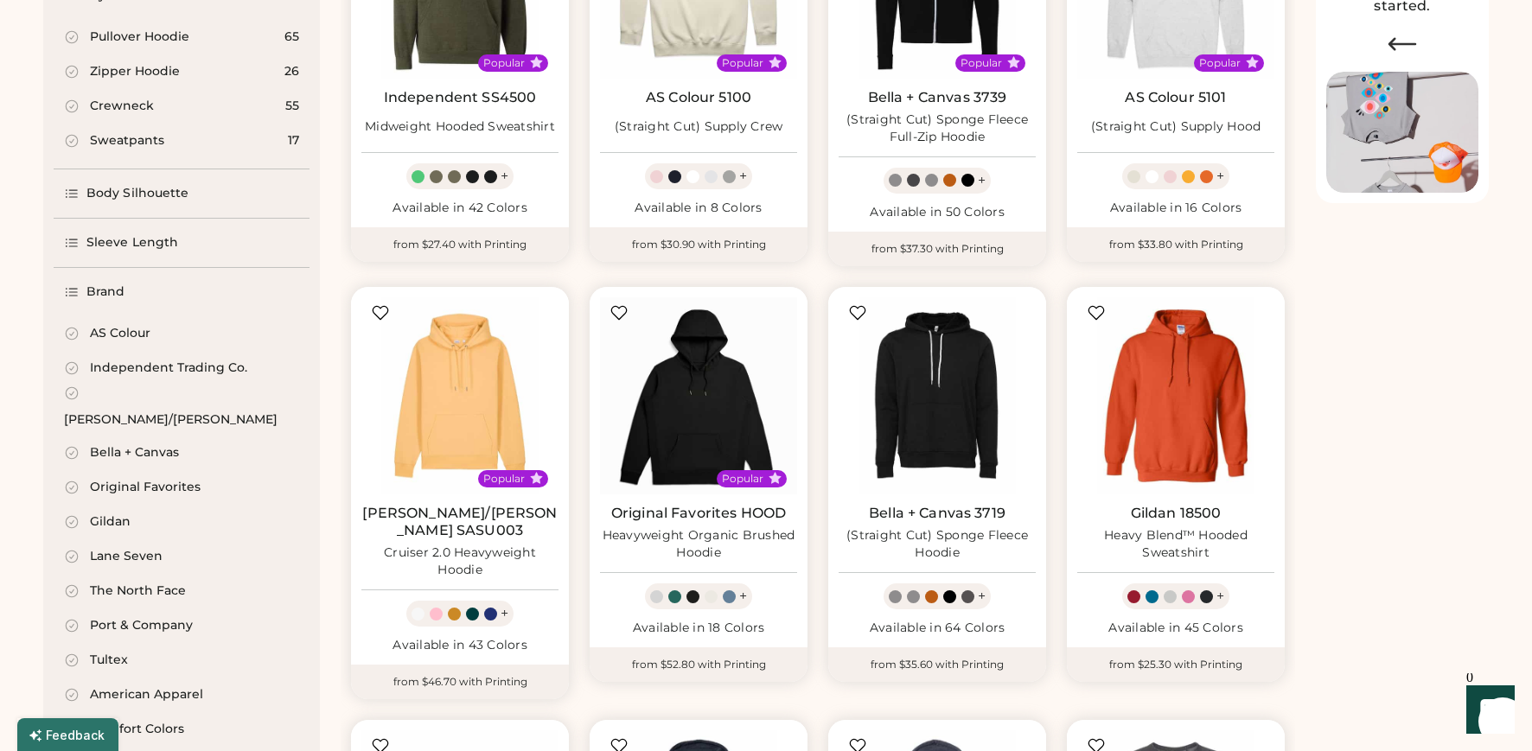
scroll to position [344, 0]
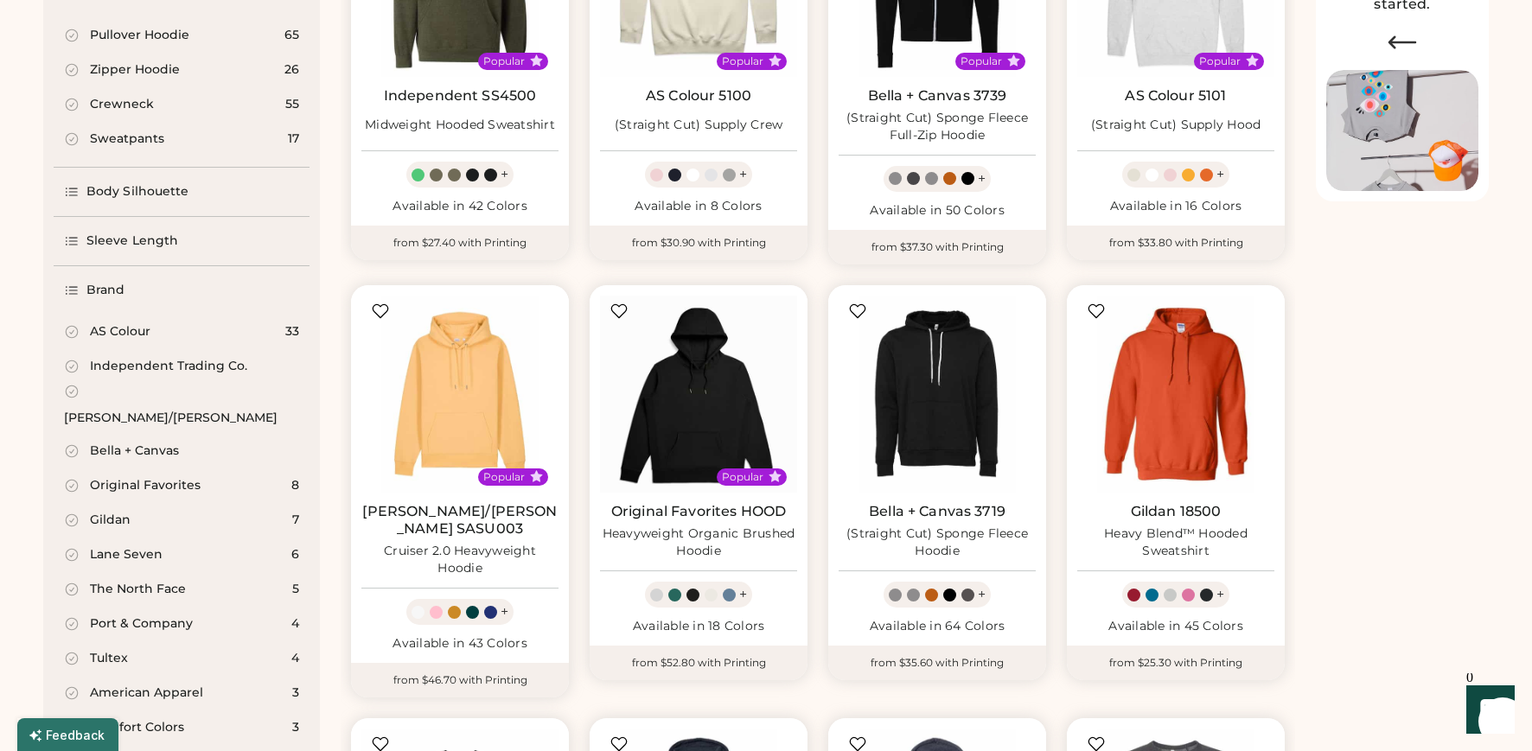
click at [130, 410] on div "[PERSON_NAME]/[PERSON_NAME]" at bounding box center [171, 418] width 214 height 17
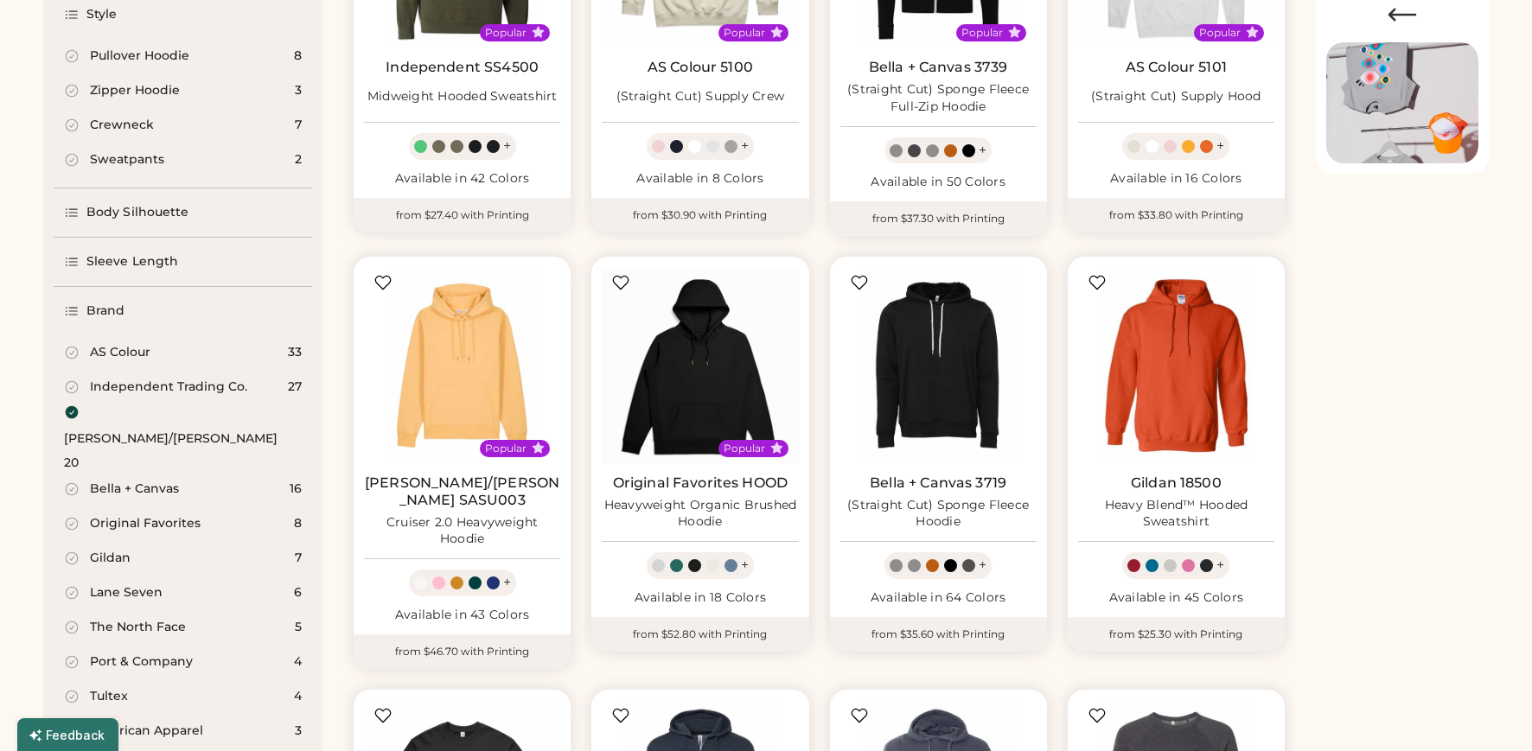
select select "*"
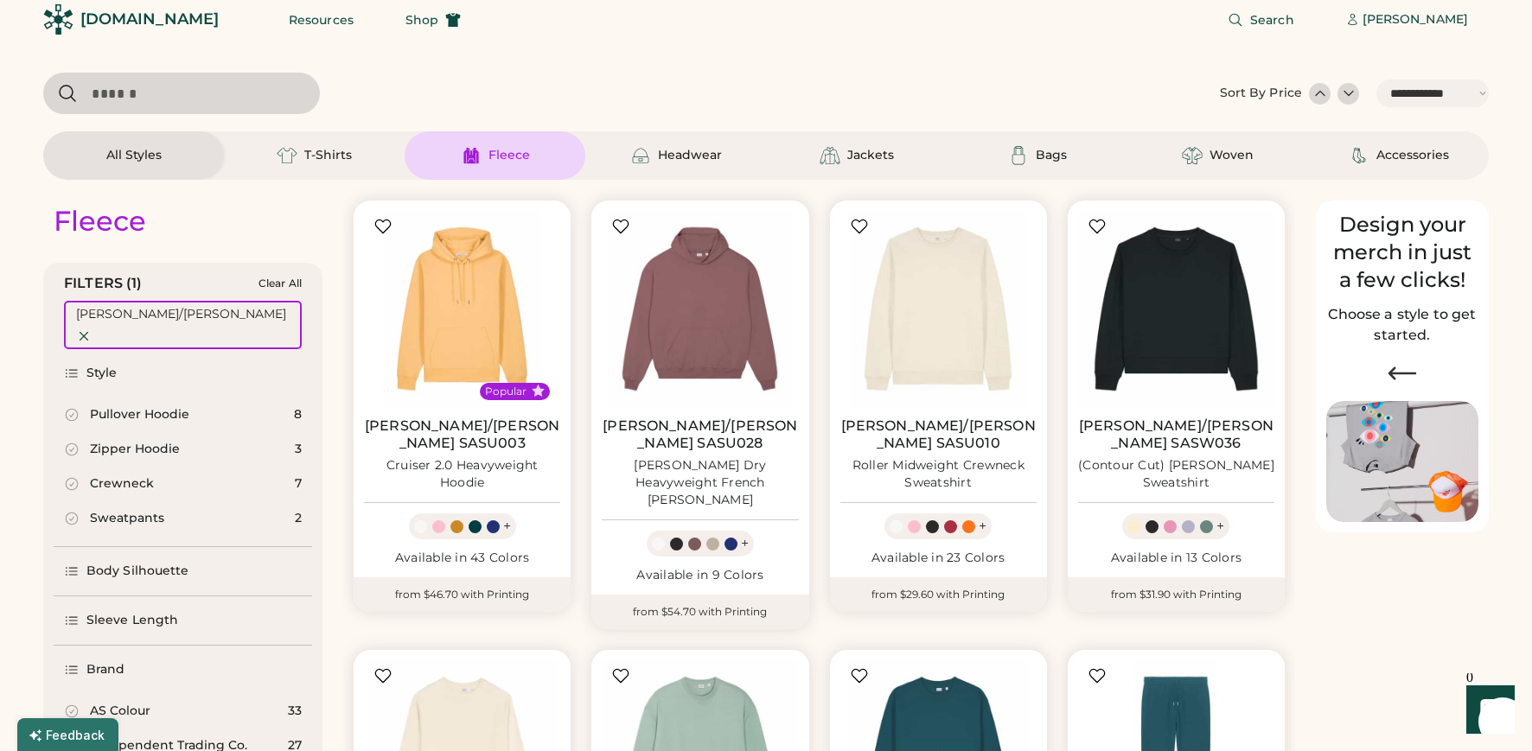
scroll to position [16, 0]
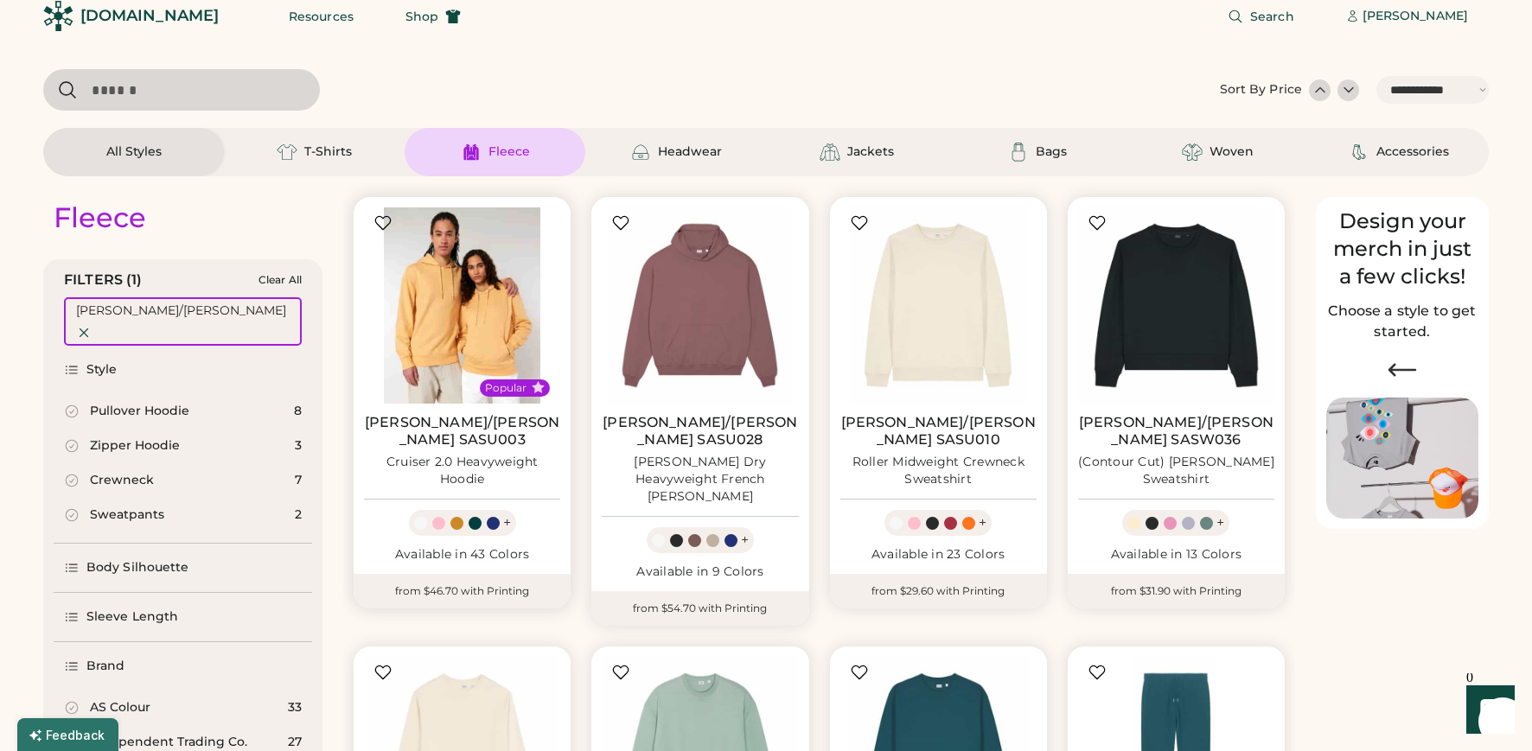
click at [484, 318] on img at bounding box center [462, 306] width 196 height 196
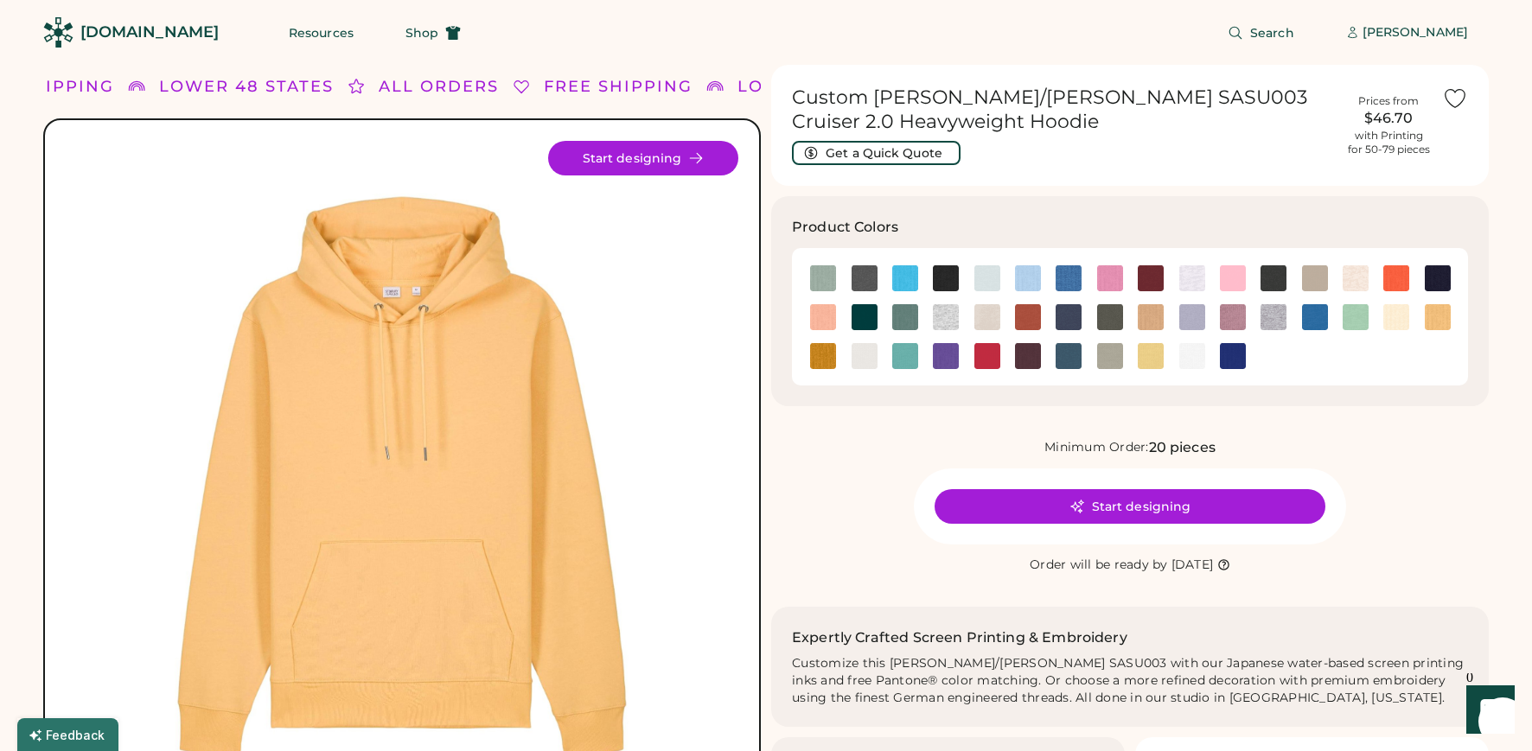
click at [1185, 209] on div "Product Colors" at bounding box center [1130, 301] width 718 height 210
click at [817, 278] on img at bounding box center [823, 278] width 26 height 26
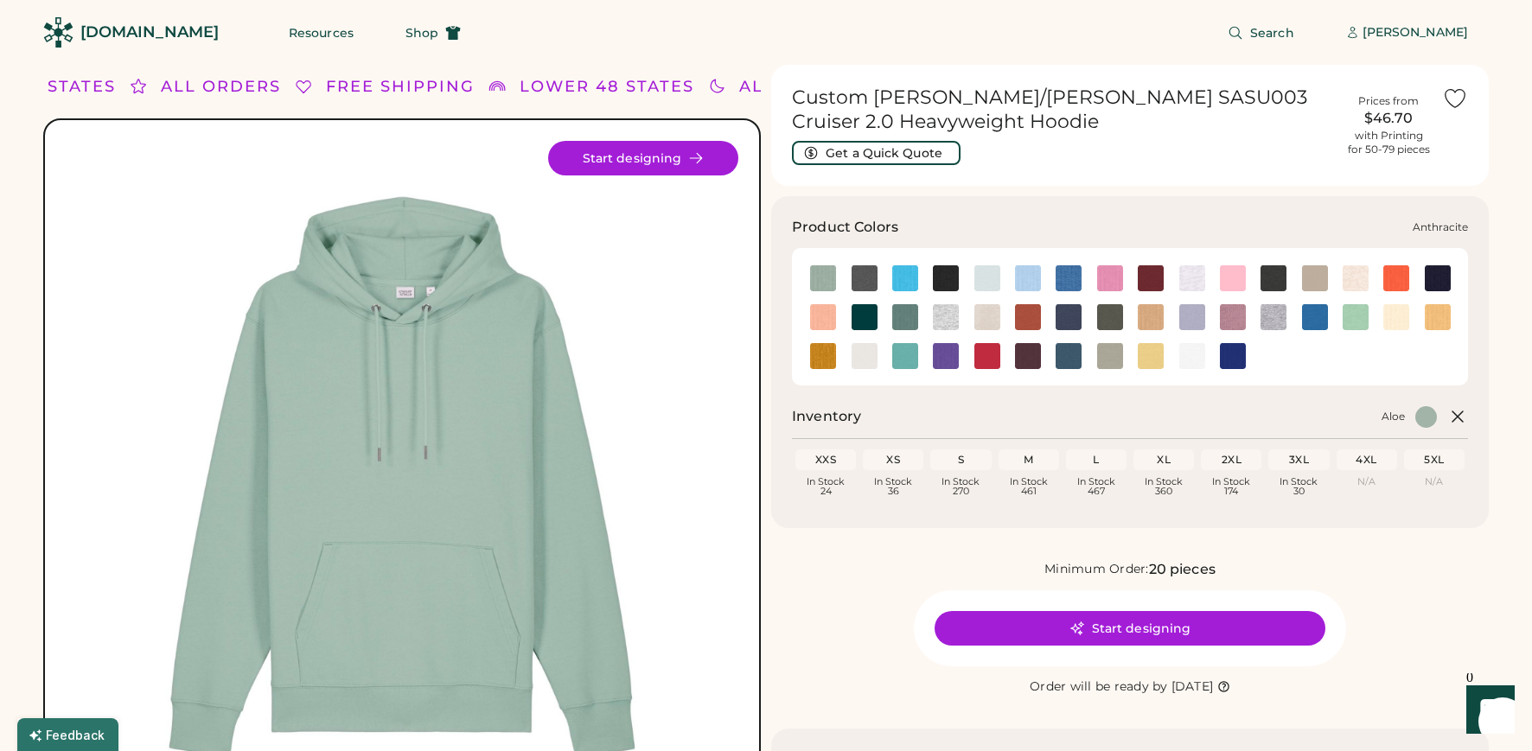
click at [859, 278] on img at bounding box center [865, 278] width 26 height 26
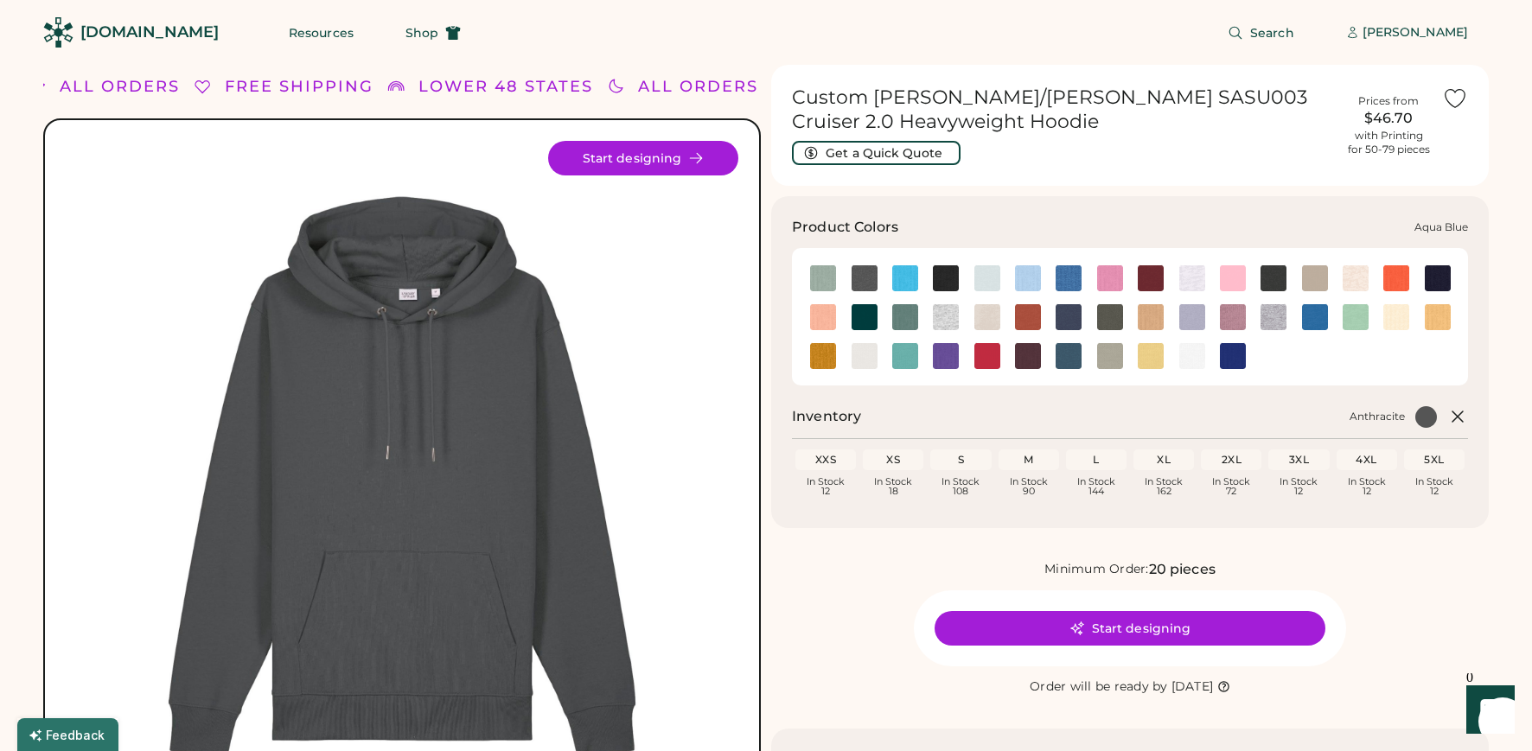
click at [904, 277] on img at bounding box center [905, 278] width 26 height 26
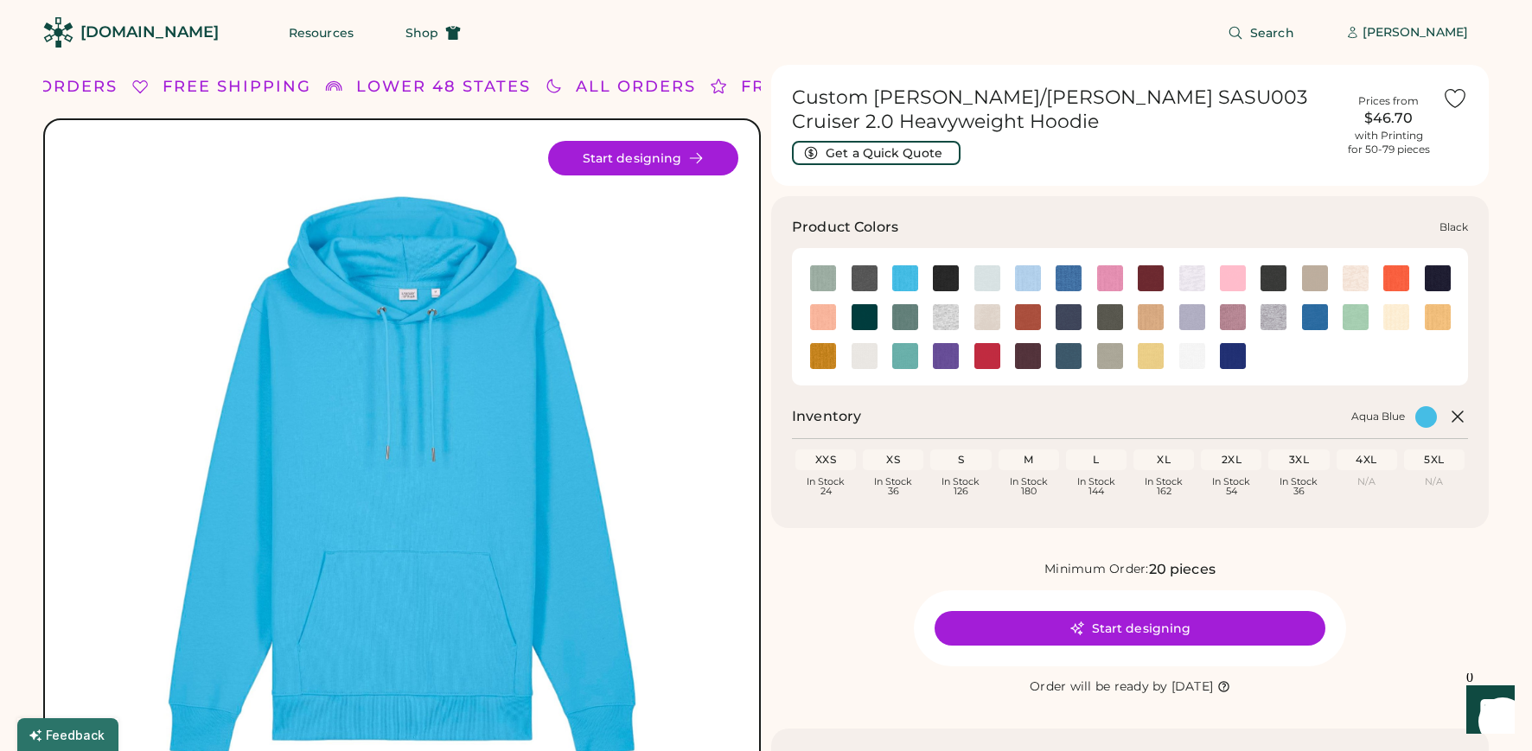
click at [939, 275] on img at bounding box center [946, 278] width 26 height 26
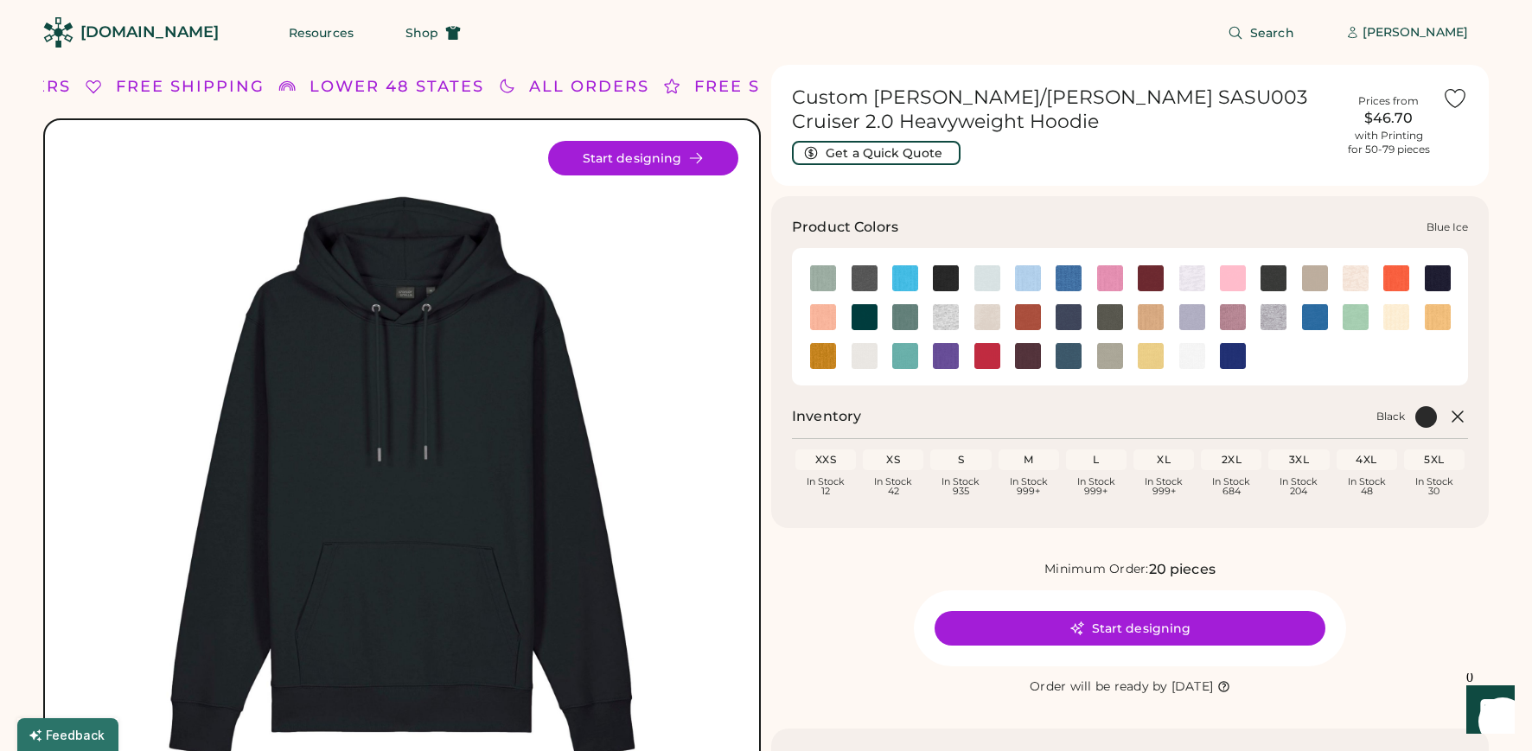
click at [974, 278] on img at bounding box center [987, 278] width 26 height 26
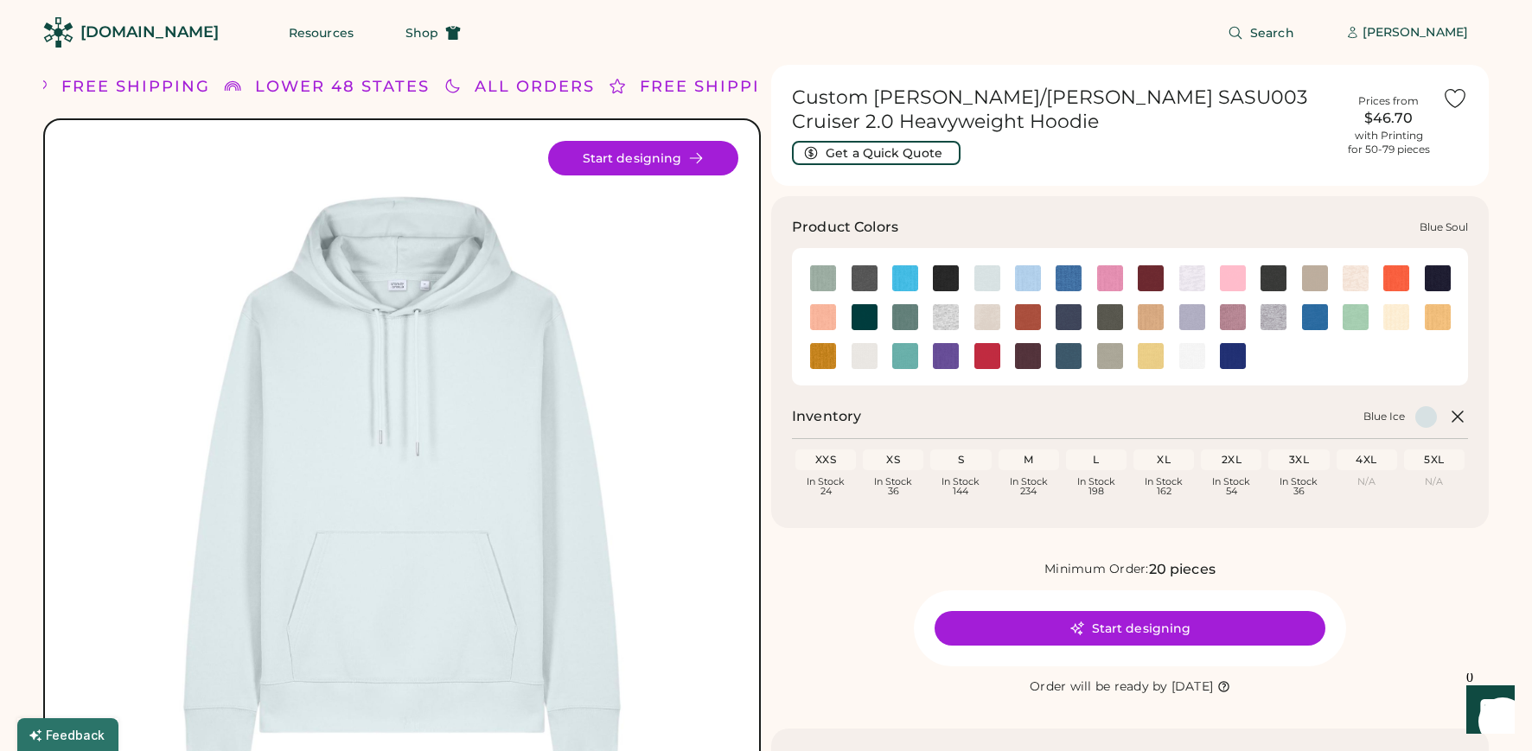
click at [1036, 283] on img at bounding box center [1028, 278] width 26 height 26
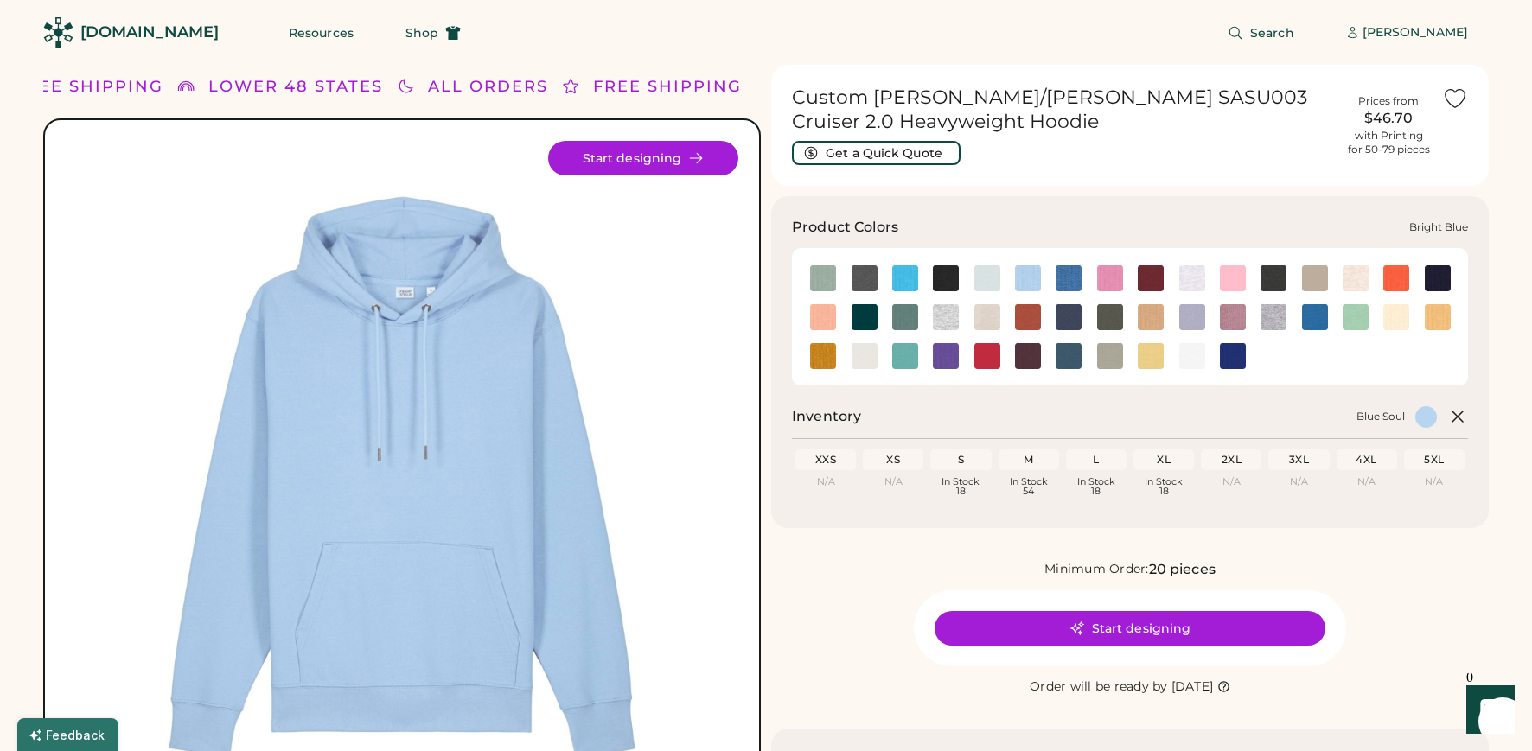
click at [1071, 278] on img at bounding box center [1069, 278] width 26 height 26
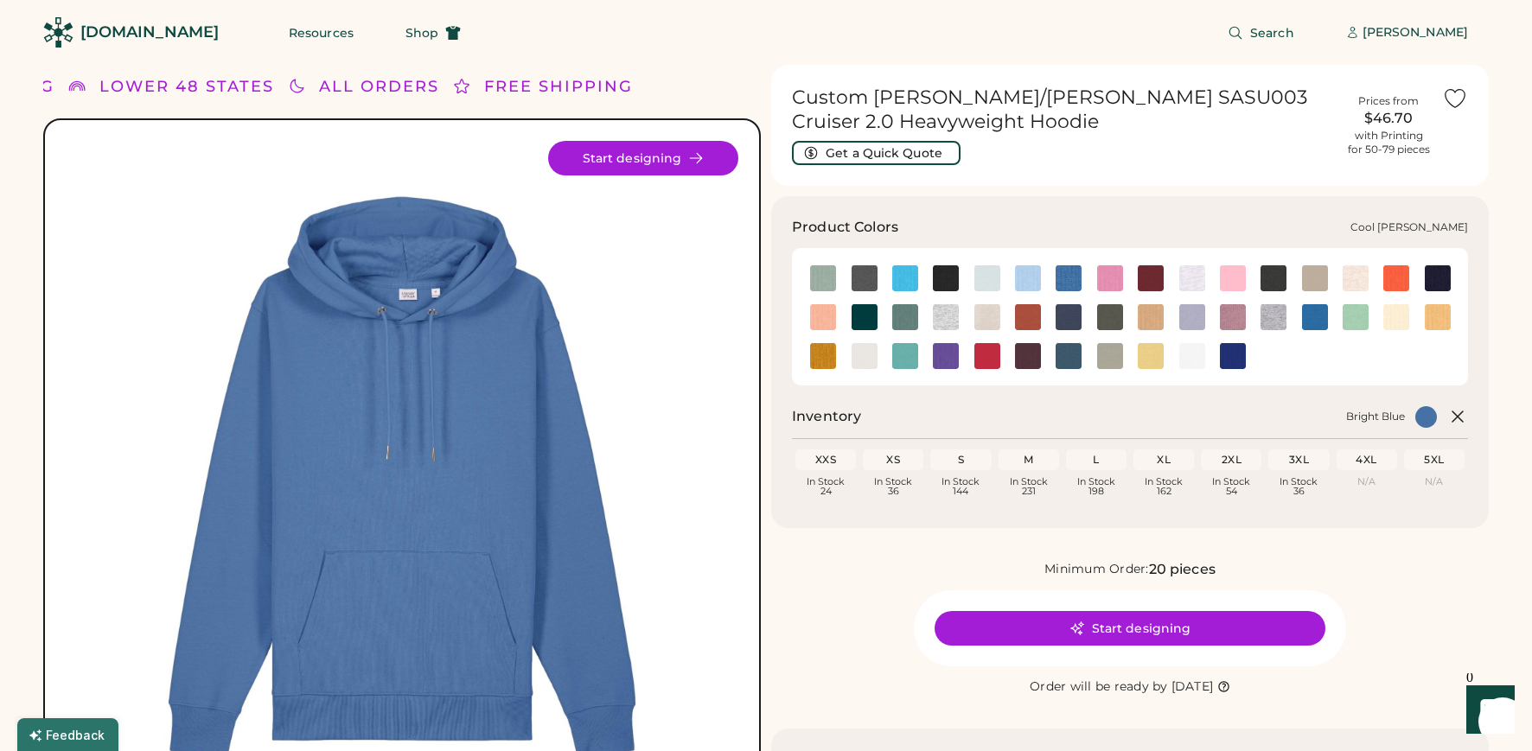
click at [1187, 278] on img at bounding box center [1192, 278] width 26 height 26
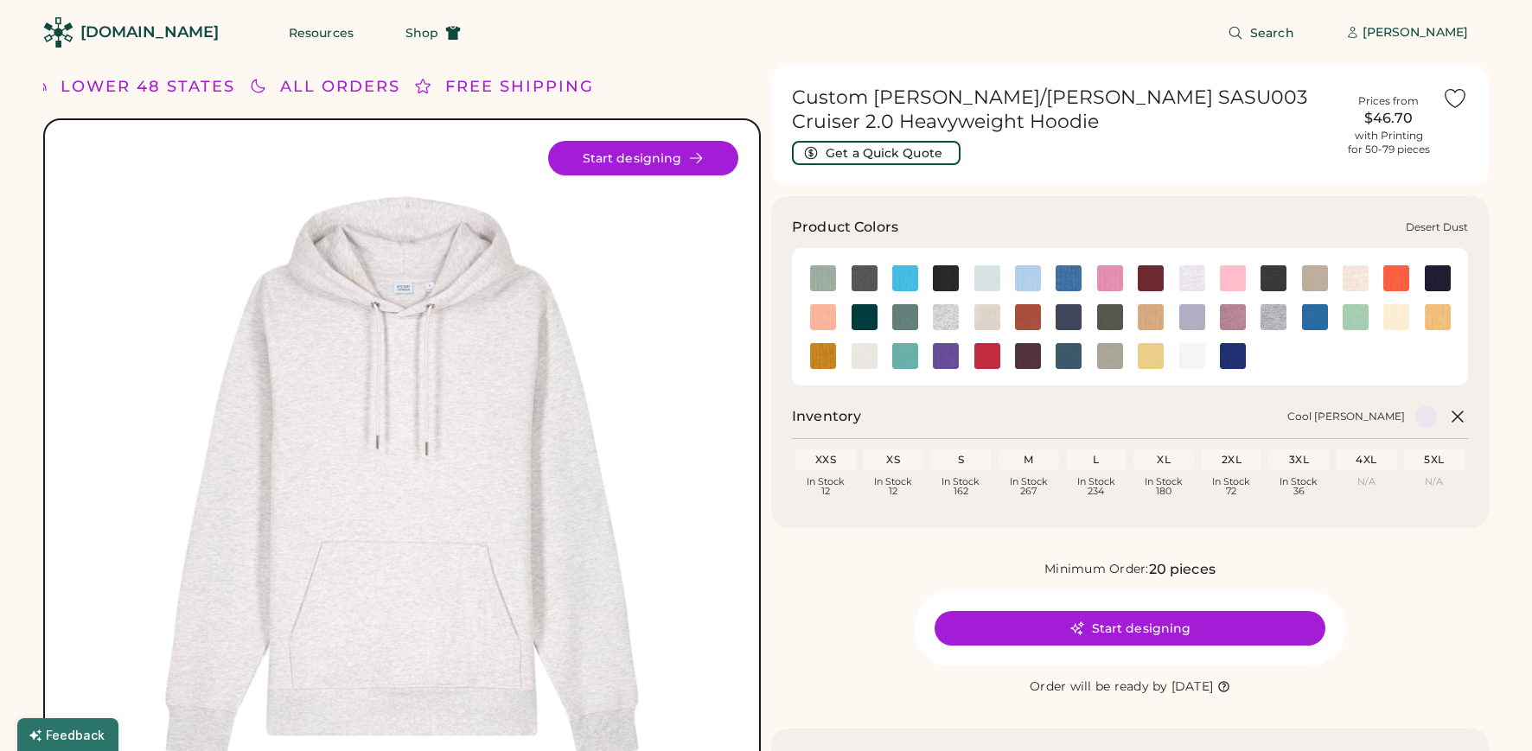
click at [1308, 274] on img at bounding box center [1315, 278] width 26 height 26
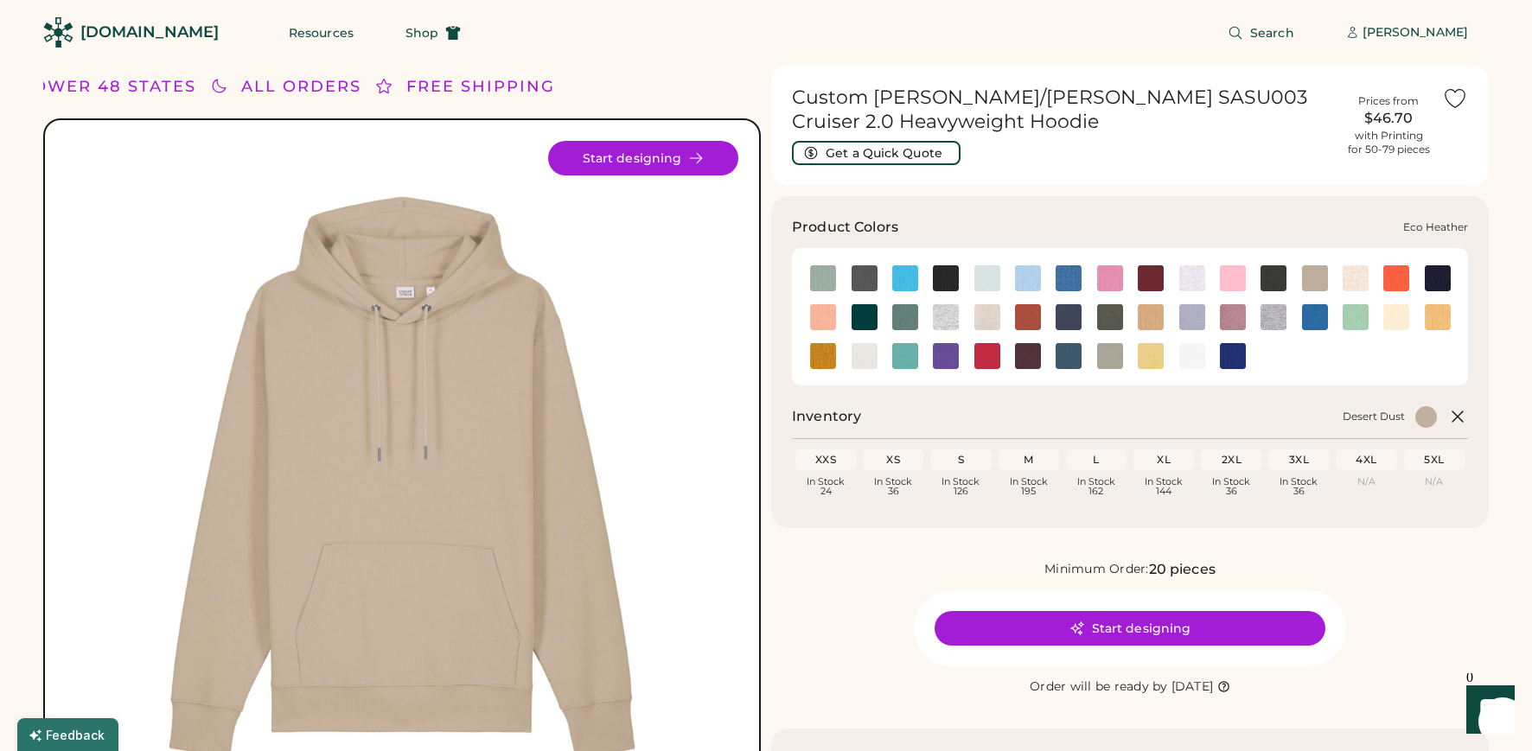
click at [1348, 278] on img at bounding box center [1356, 278] width 26 height 26
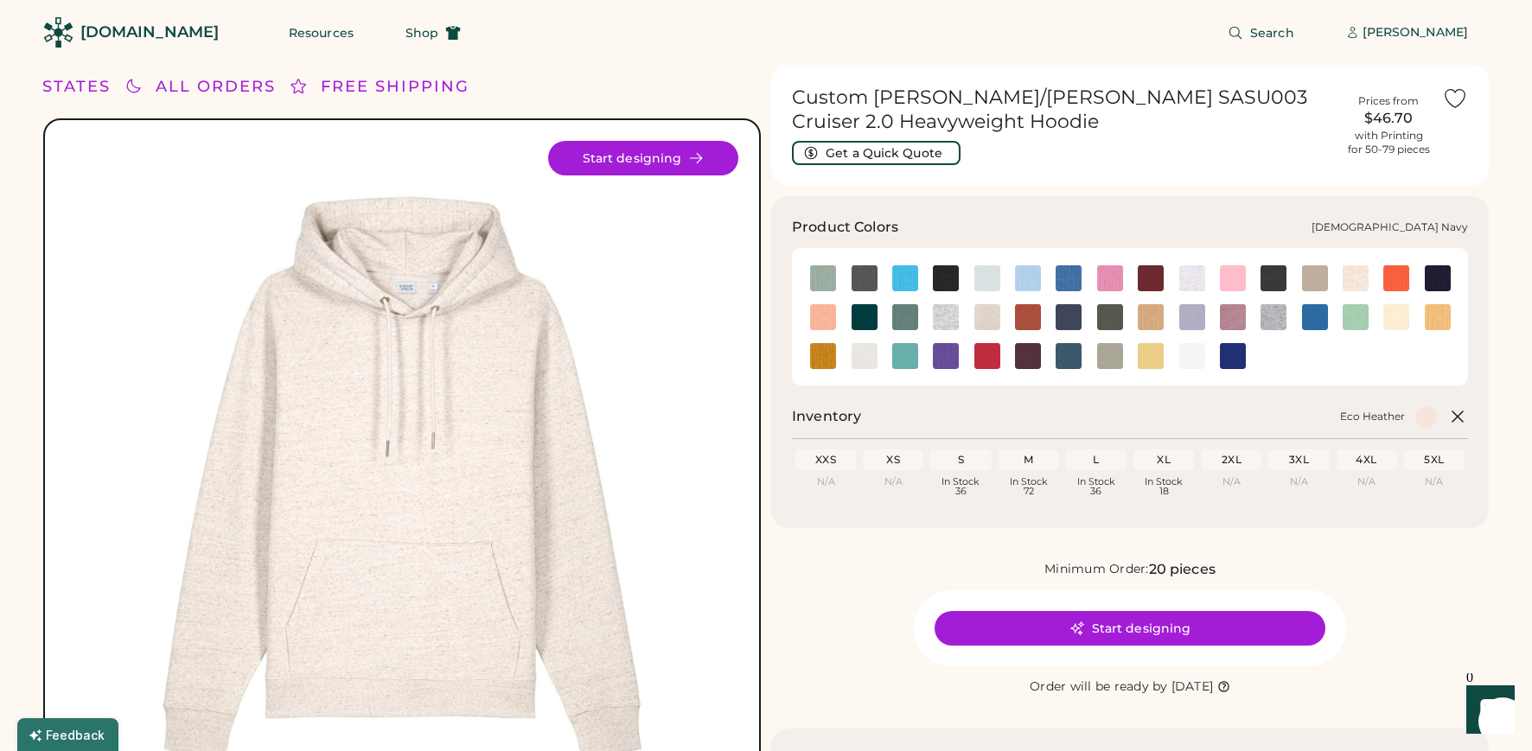
click at [1429, 277] on img at bounding box center [1438, 278] width 26 height 26
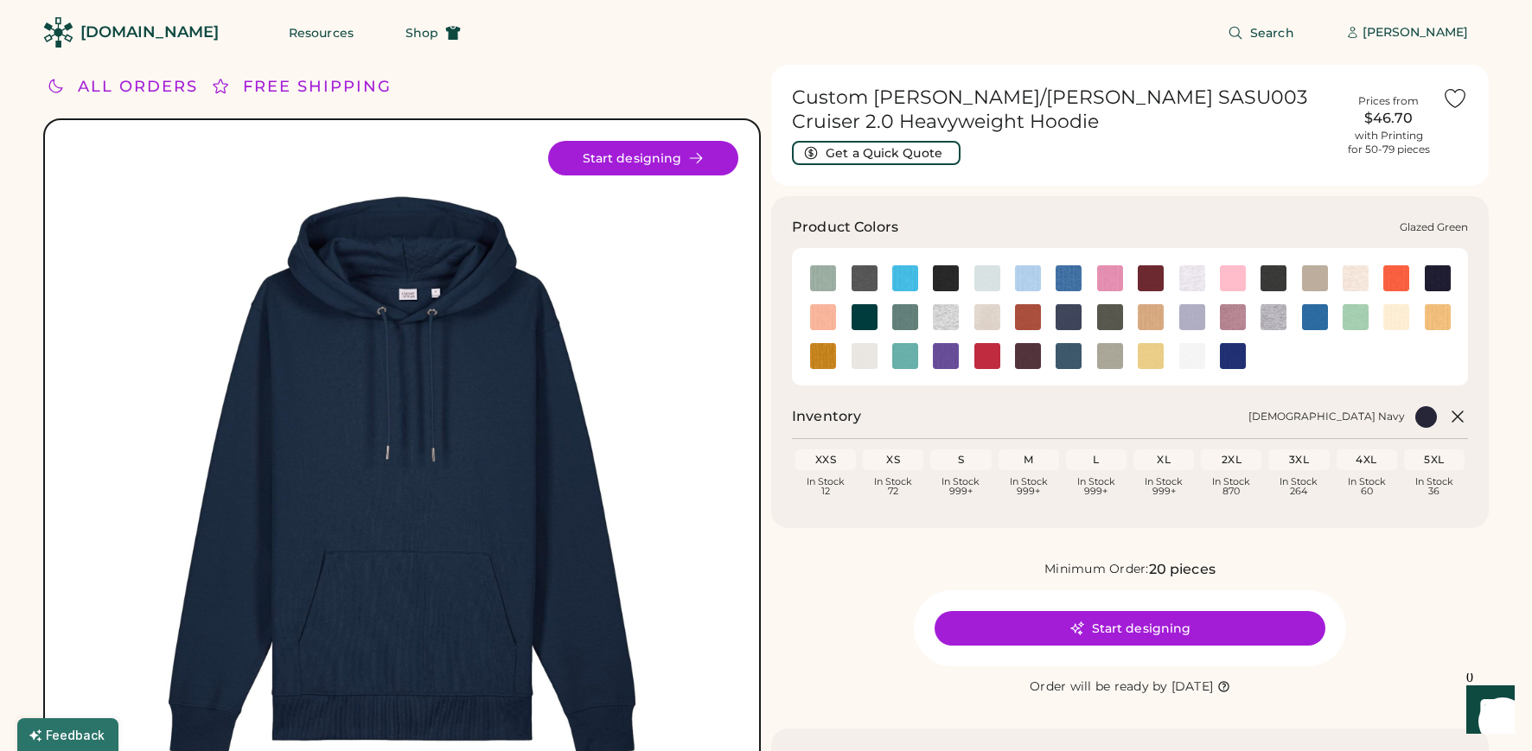
click at [853, 313] on img at bounding box center [865, 317] width 26 height 26
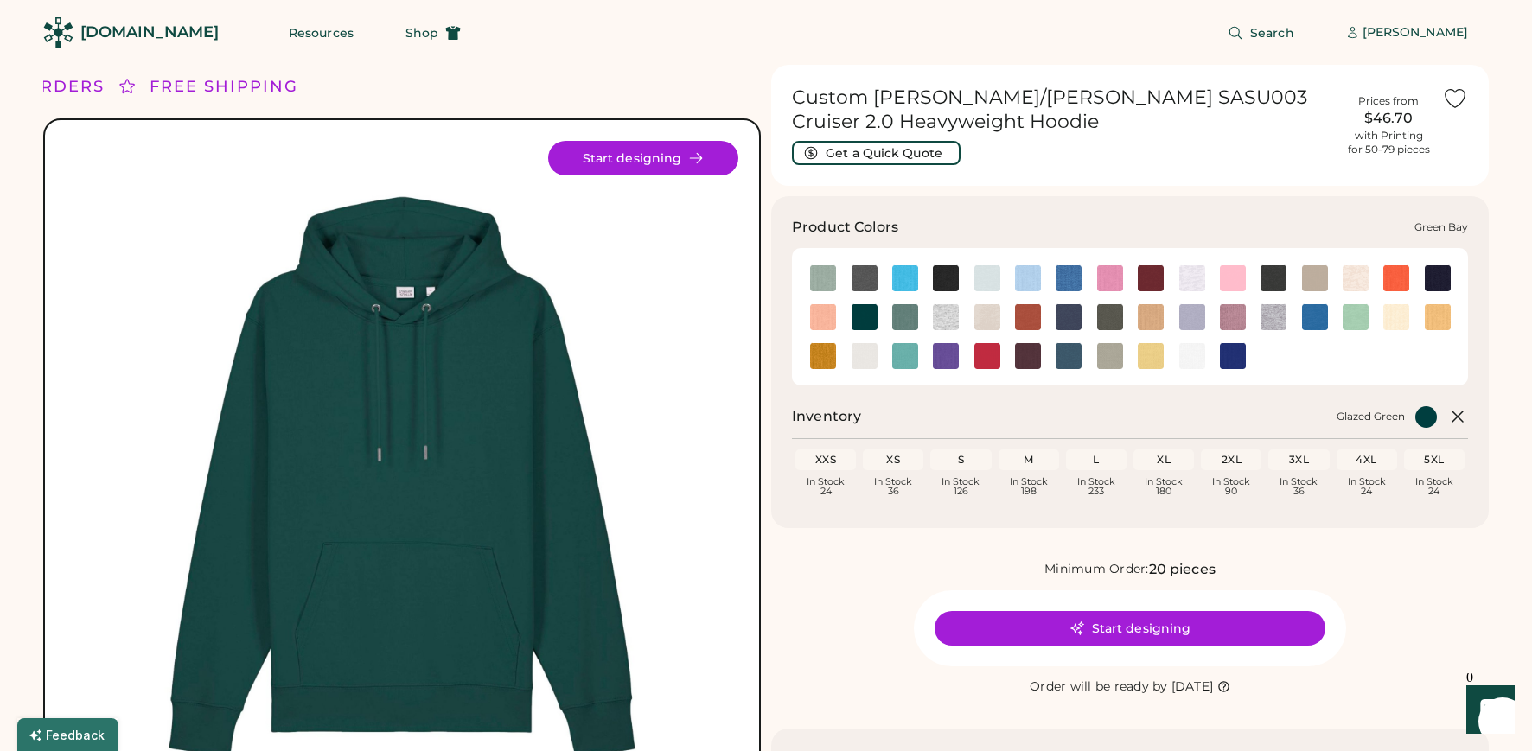
click at [900, 316] on img at bounding box center [905, 317] width 26 height 26
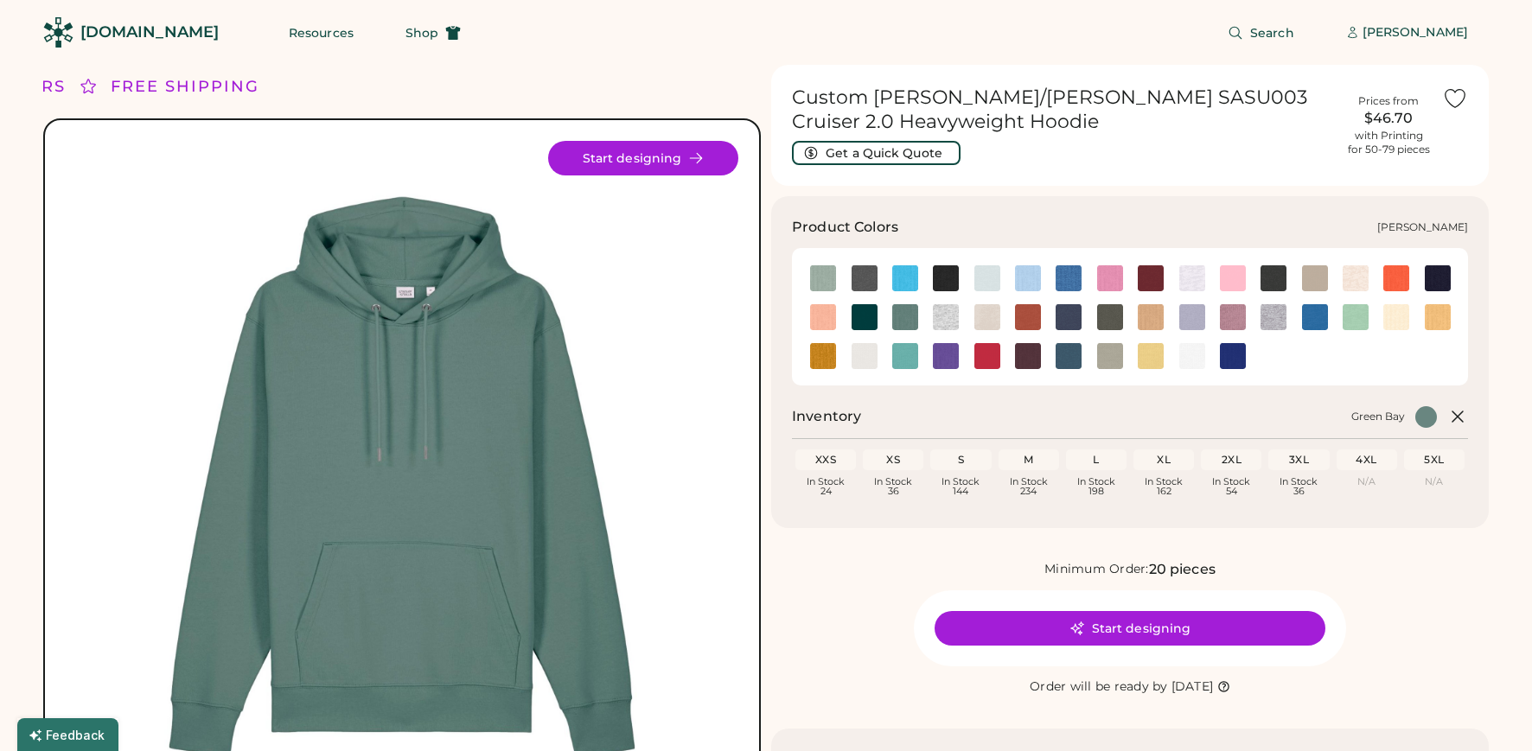
click at [944, 319] on img at bounding box center [946, 317] width 26 height 26
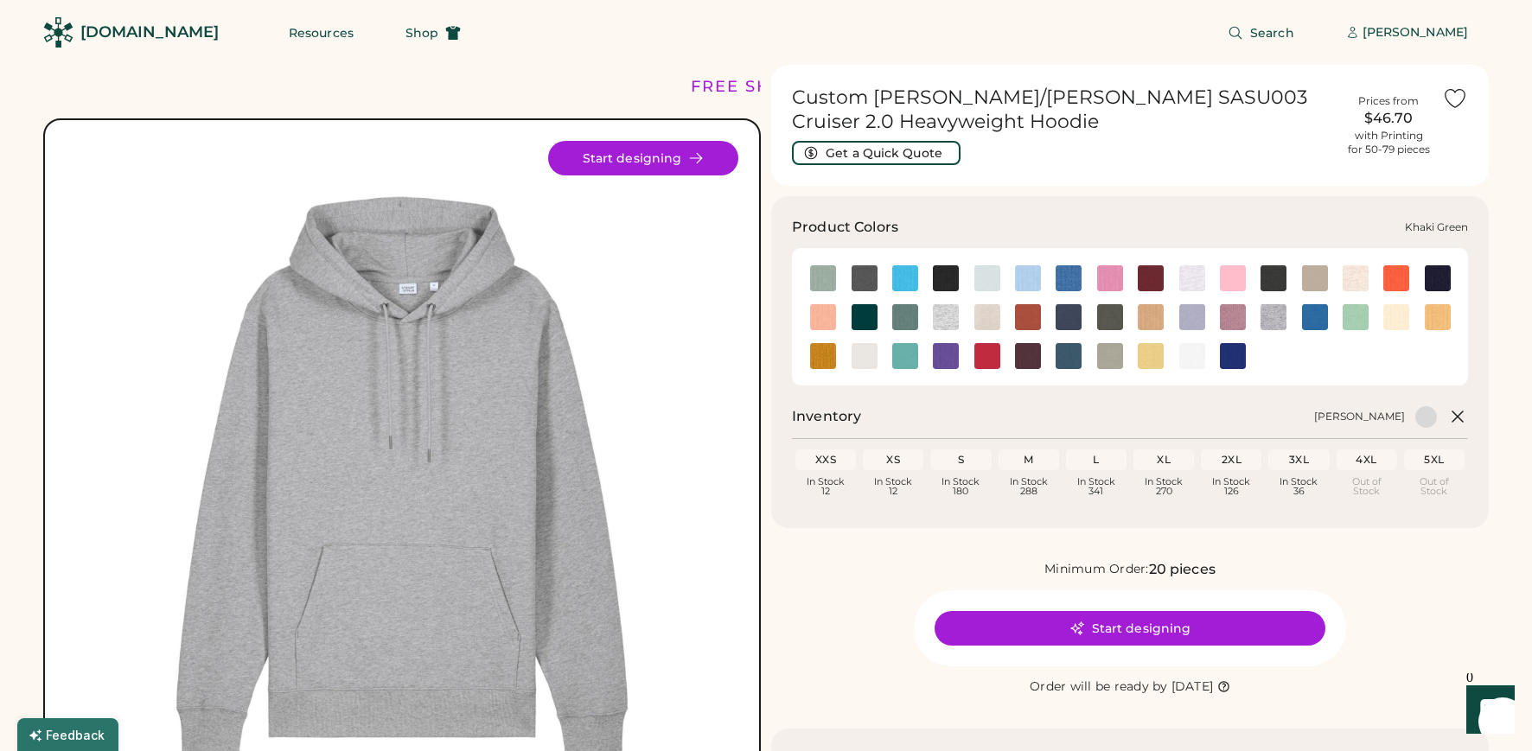
click at [1095, 317] on div at bounding box center [1109, 316] width 41 height 26
click at [1106, 317] on img at bounding box center [1110, 317] width 26 height 26
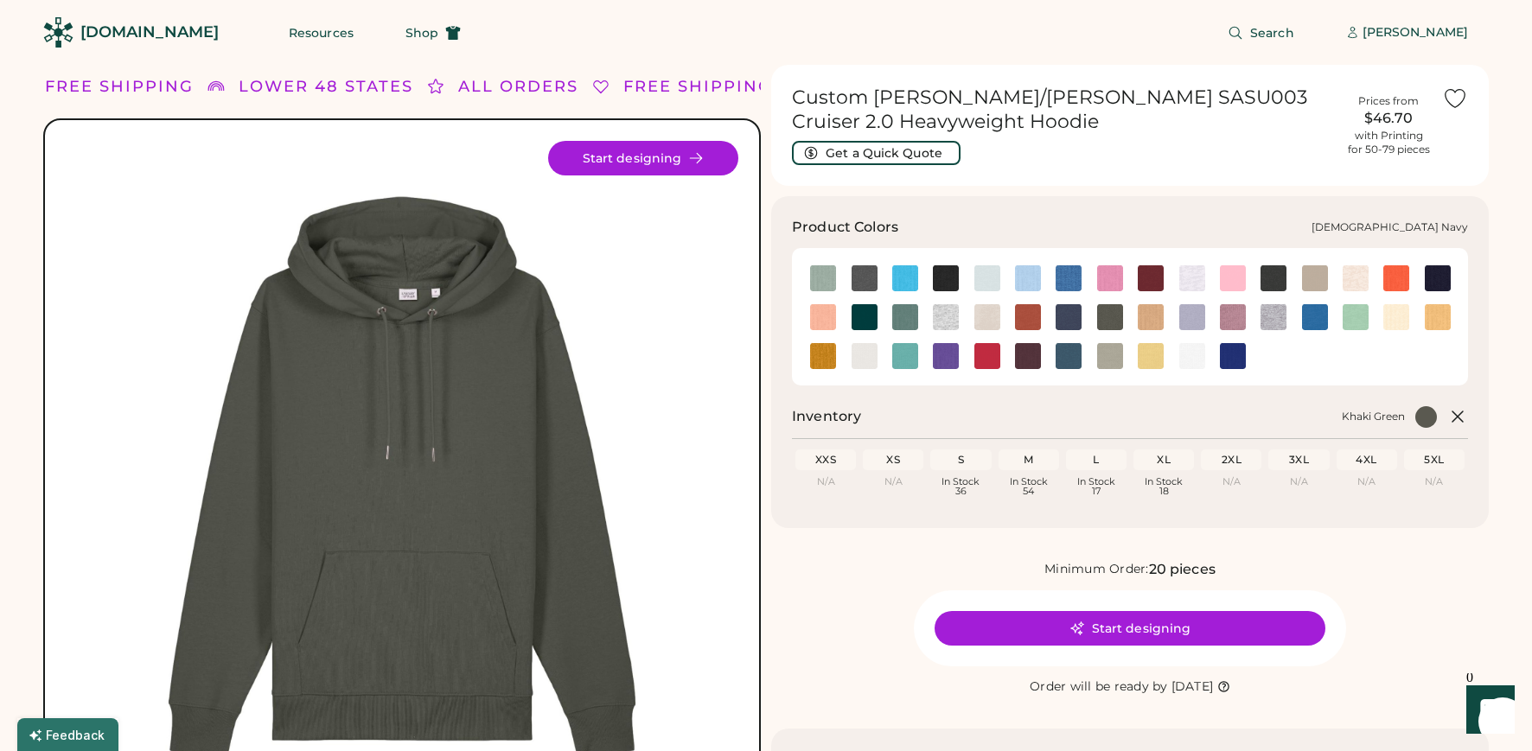
click at [1430, 275] on img at bounding box center [1438, 278] width 26 height 26
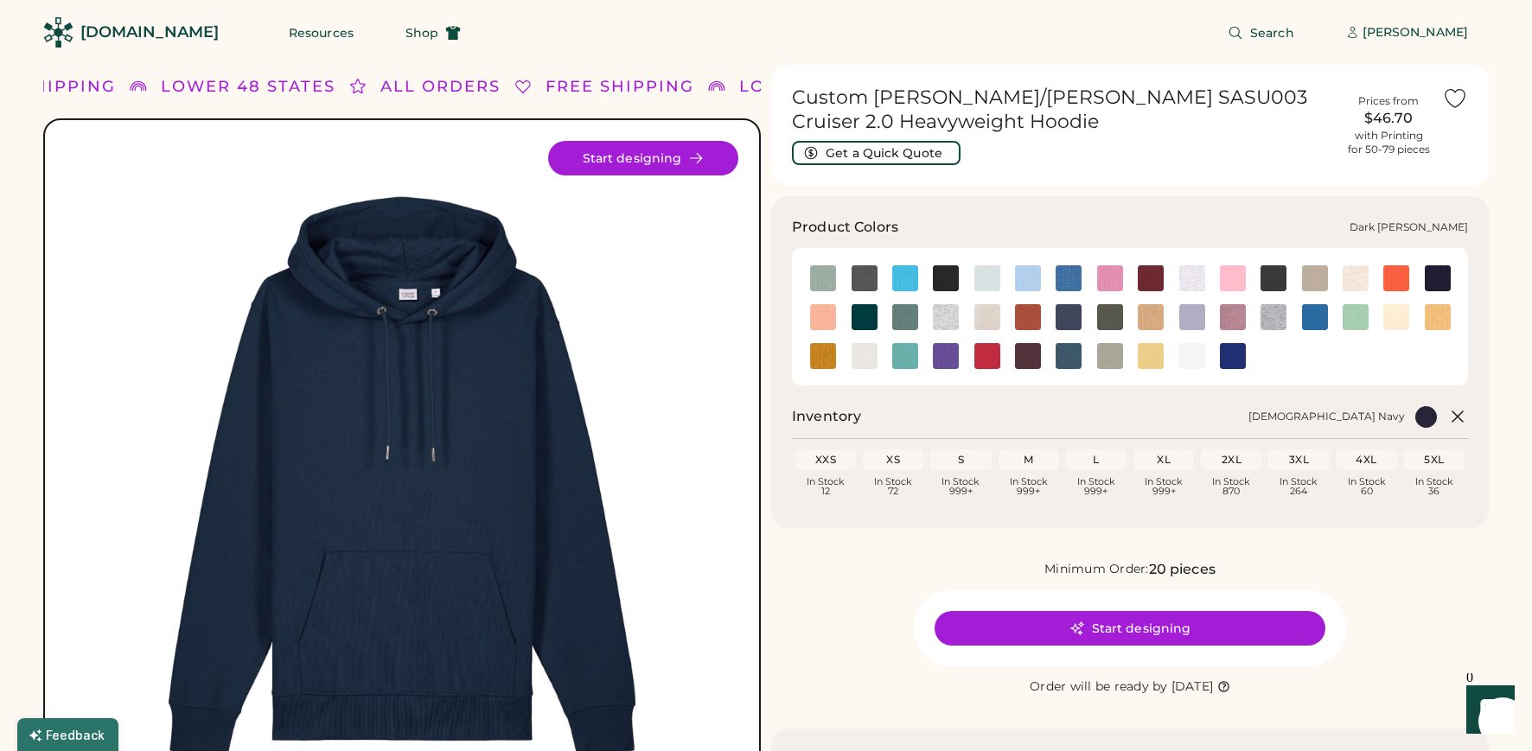
click at [1279, 268] on img at bounding box center [1274, 278] width 26 height 26
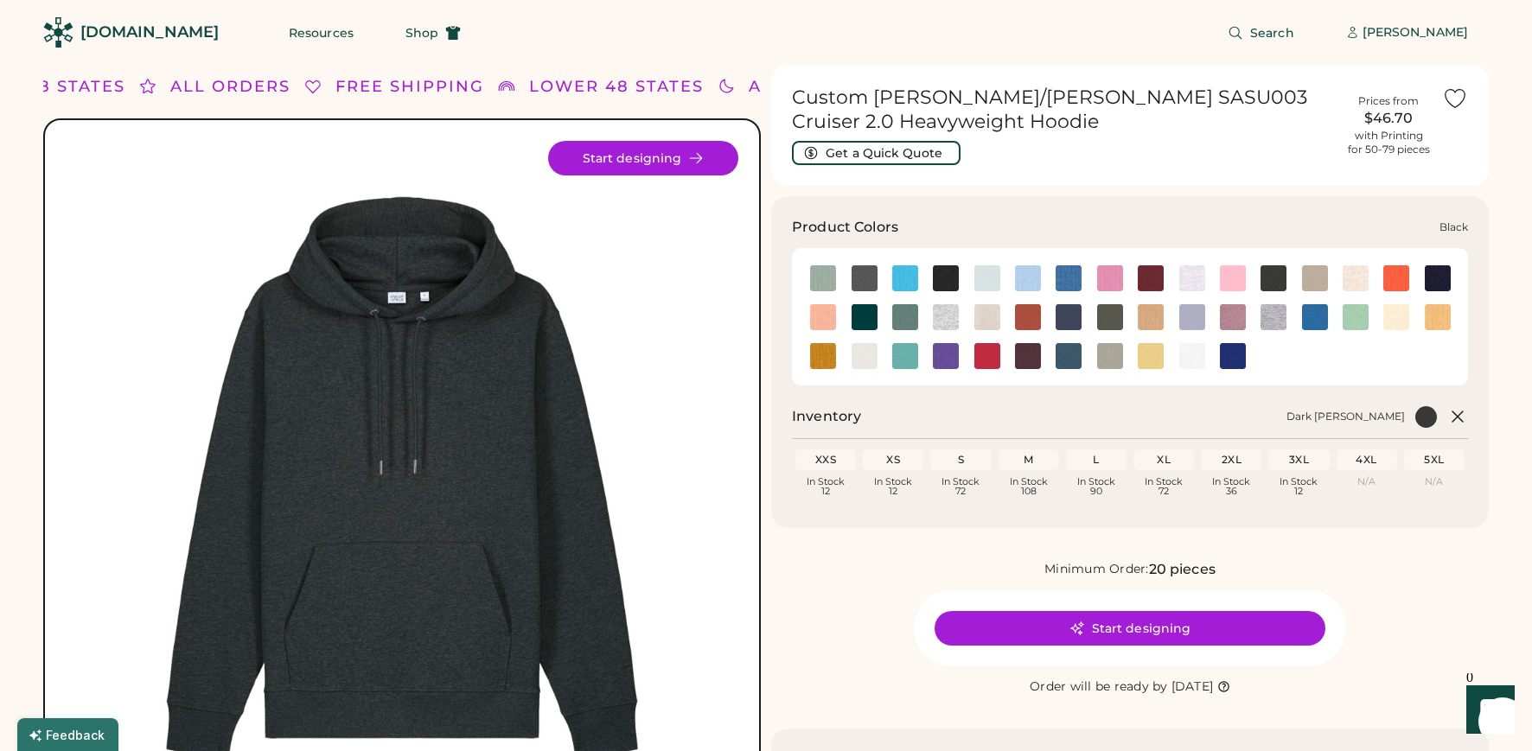
click at [949, 272] on img at bounding box center [946, 278] width 26 height 26
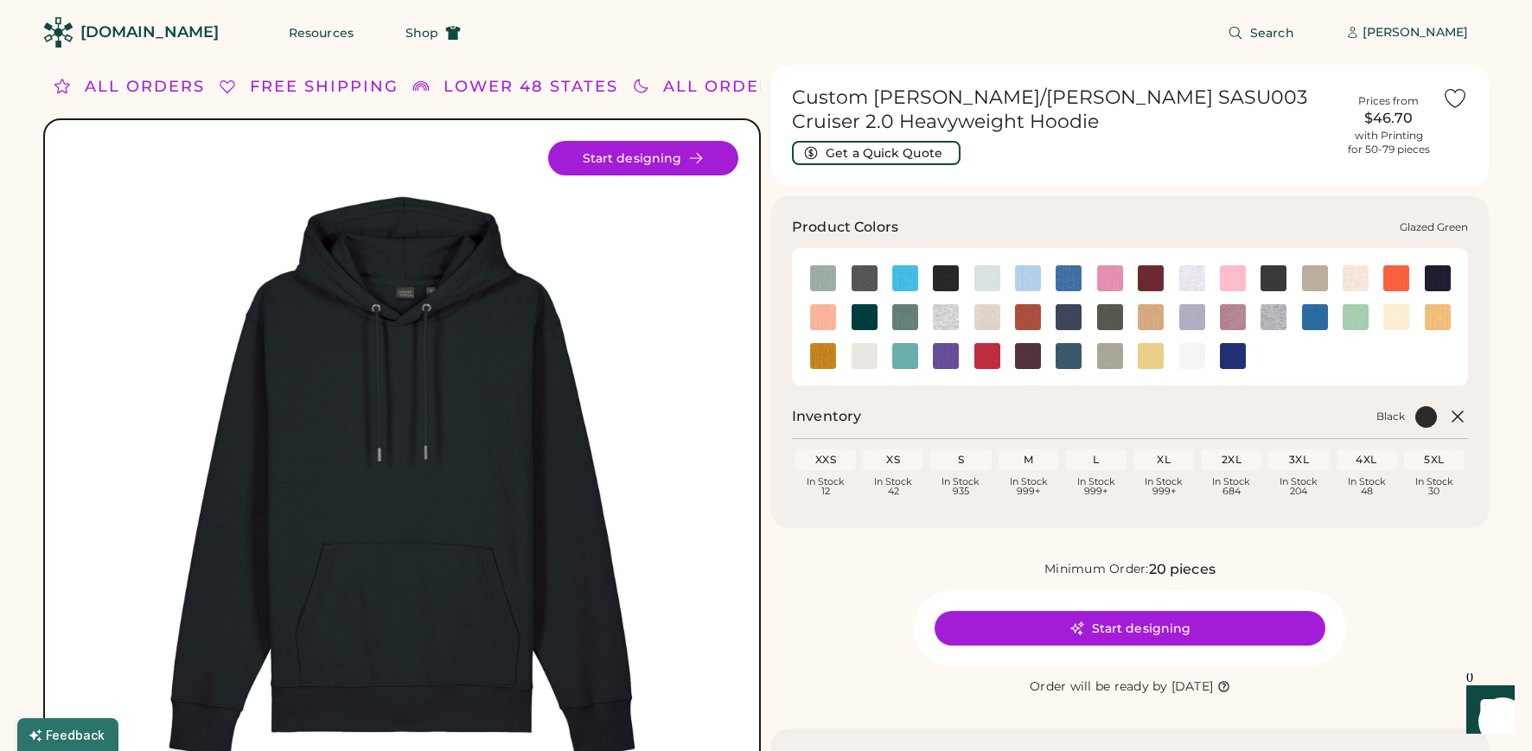
click at [866, 314] on img at bounding box center [865, 317] width 26 height 26
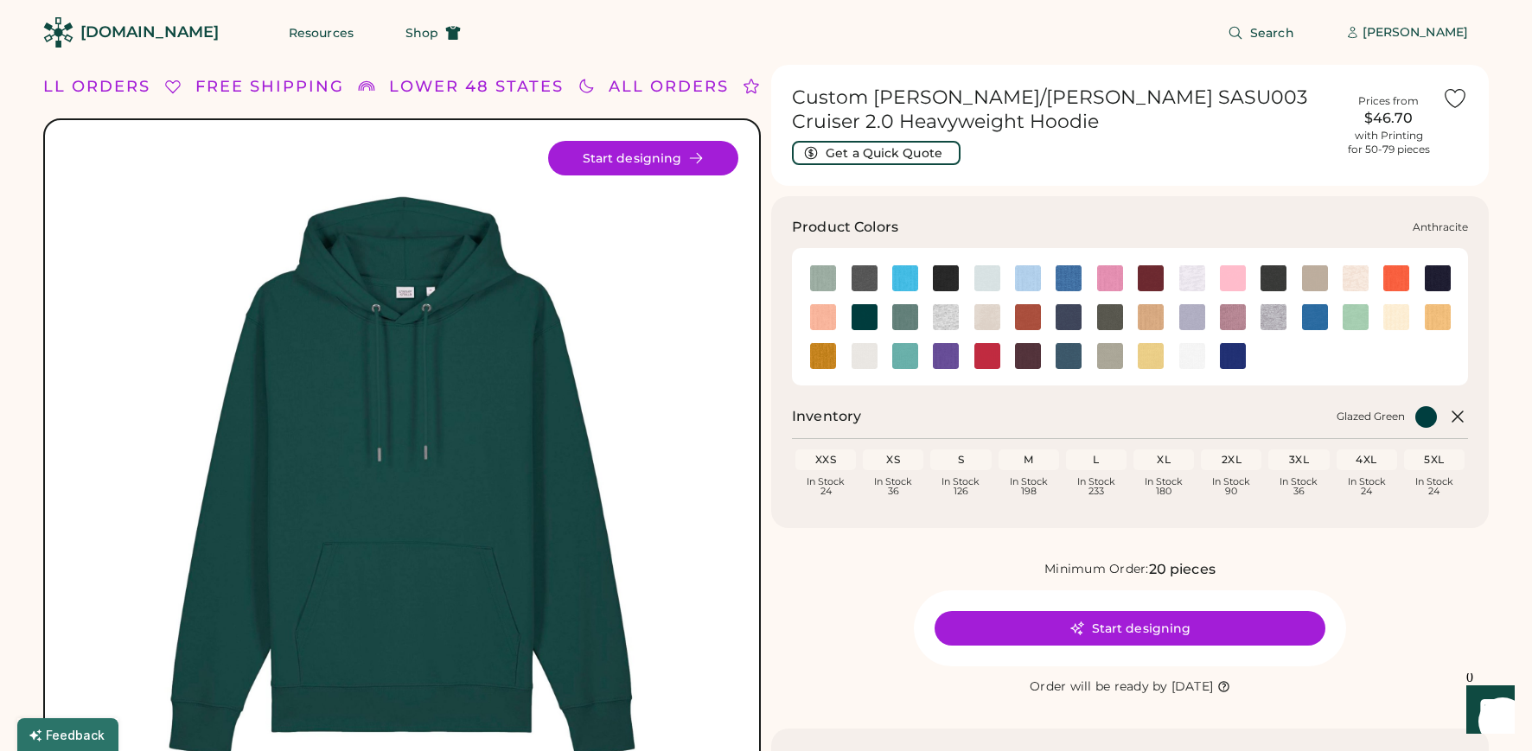
click at [864, 287] on img at bounding box center [865, 278] width 26 height 26
